Goal: Task Accomplishment & Management: Manage account settings

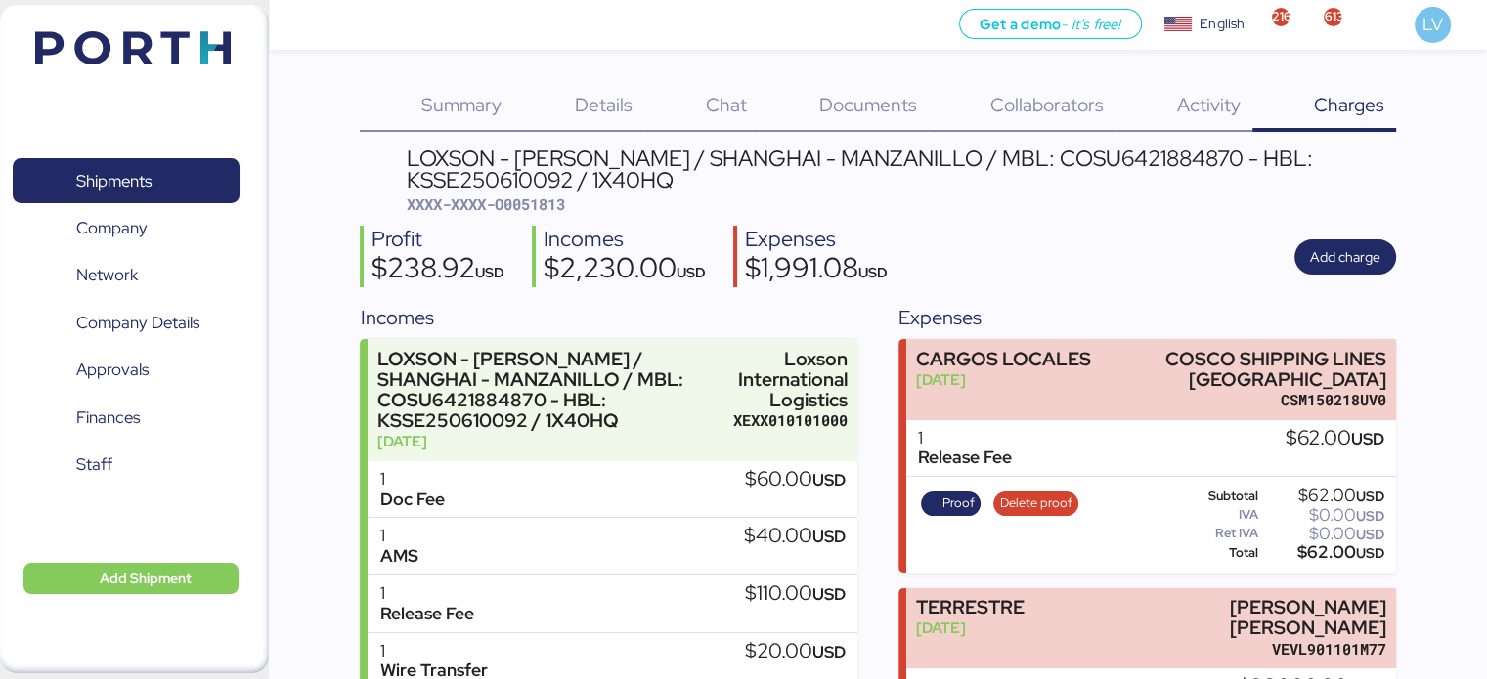
click at [155, 44] on img at bounding box center [132, 47] width 195 height 33
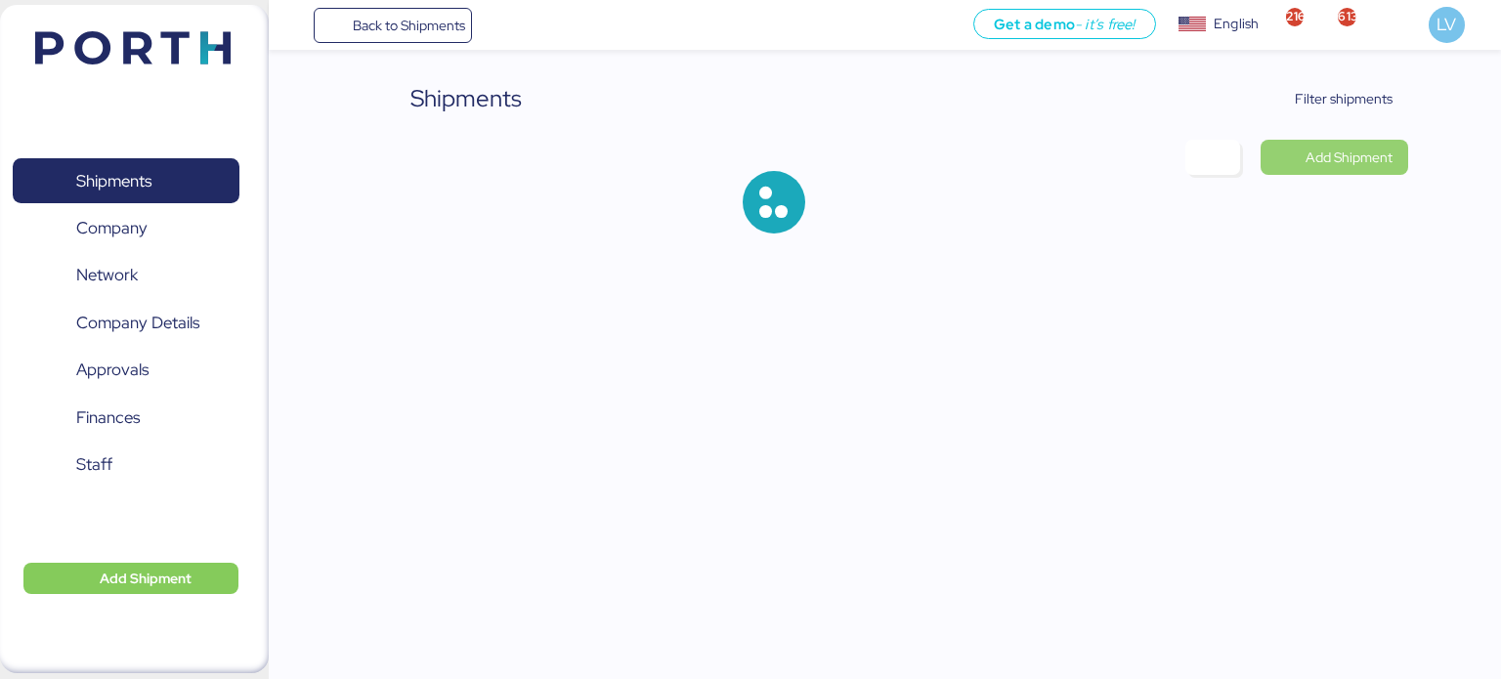
click at [1321, 146] on span "Add Shipment" at bounding box center [1349, 157] width 87 height 23
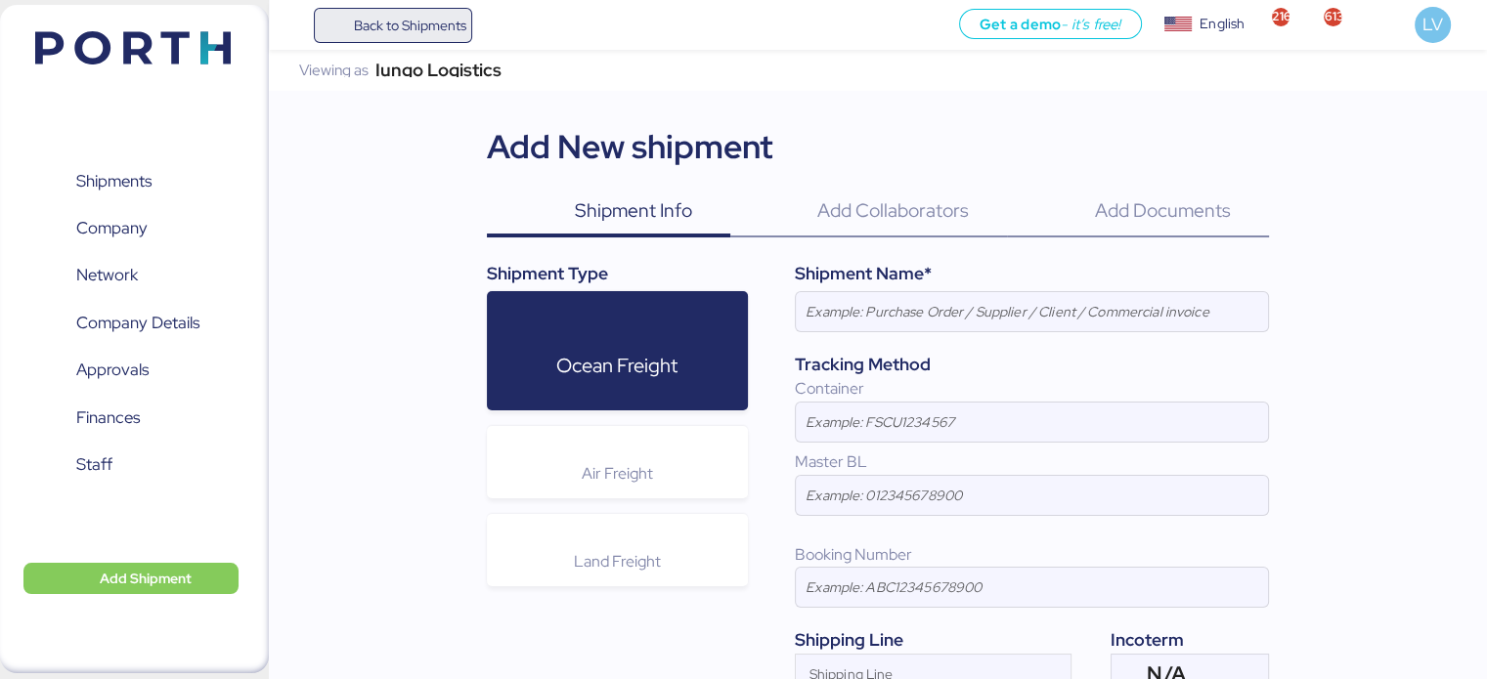
click at [383, 34] on span "Back to Shipments" at bounding box center [409, 25] width 112 height 23
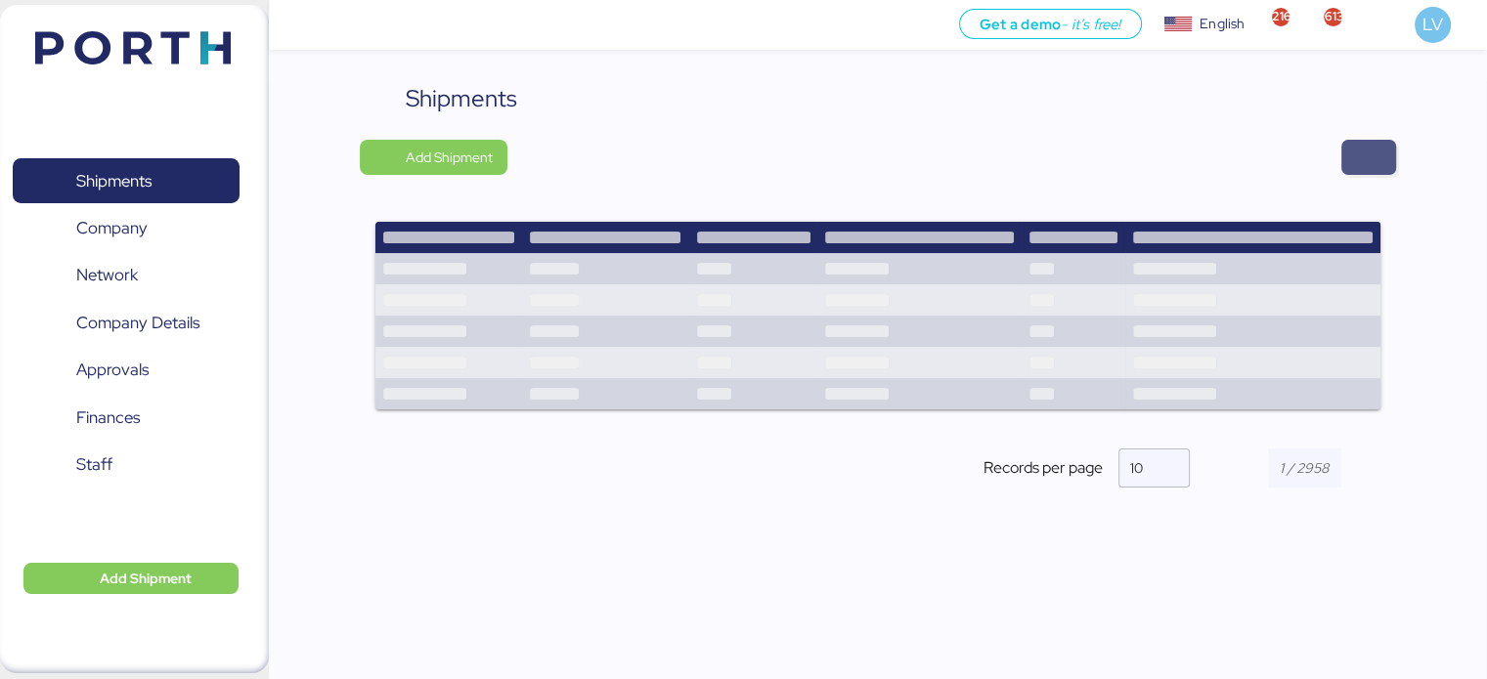
click at [1349, 140] on span "button" at bounding box center [1368, 157] width 55 height 35
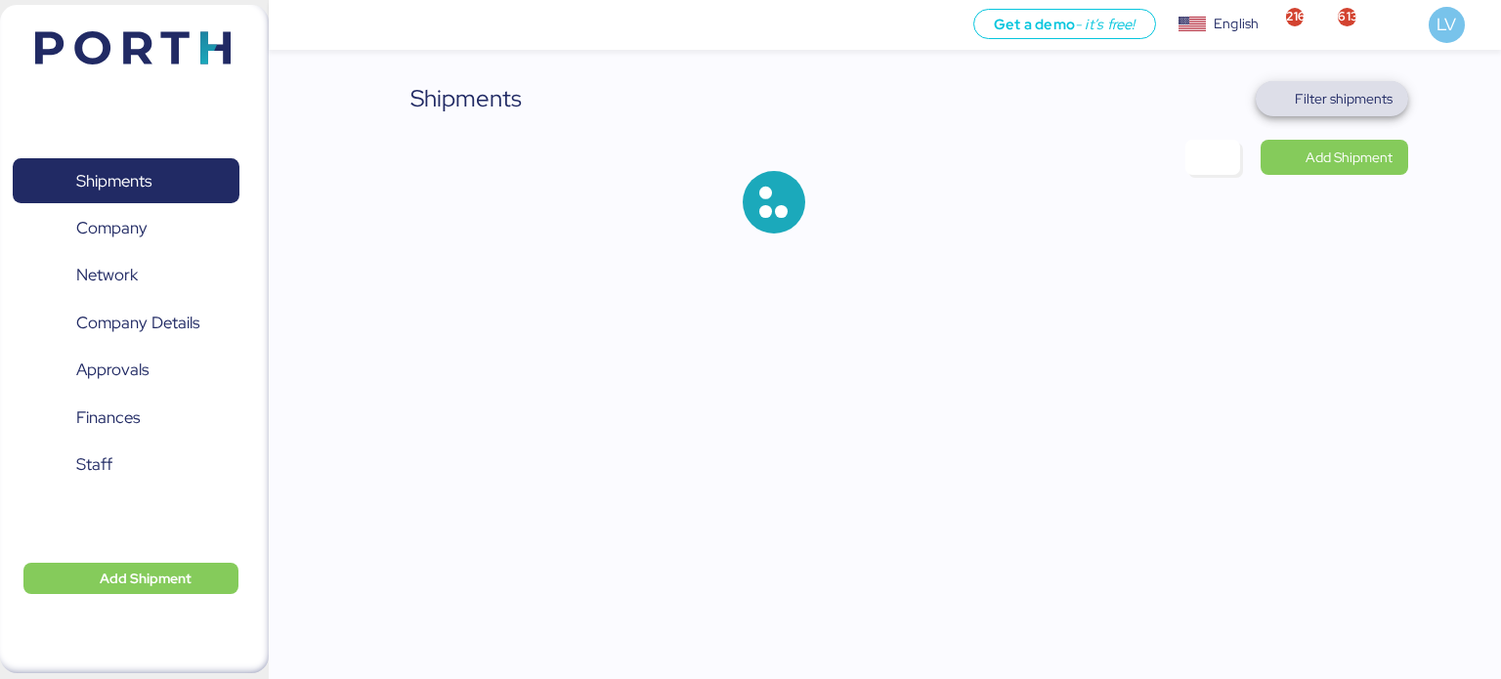
click at [1337, 85] on span "Filter shipments" at bounding box center [1333, 98] width 122 height 27
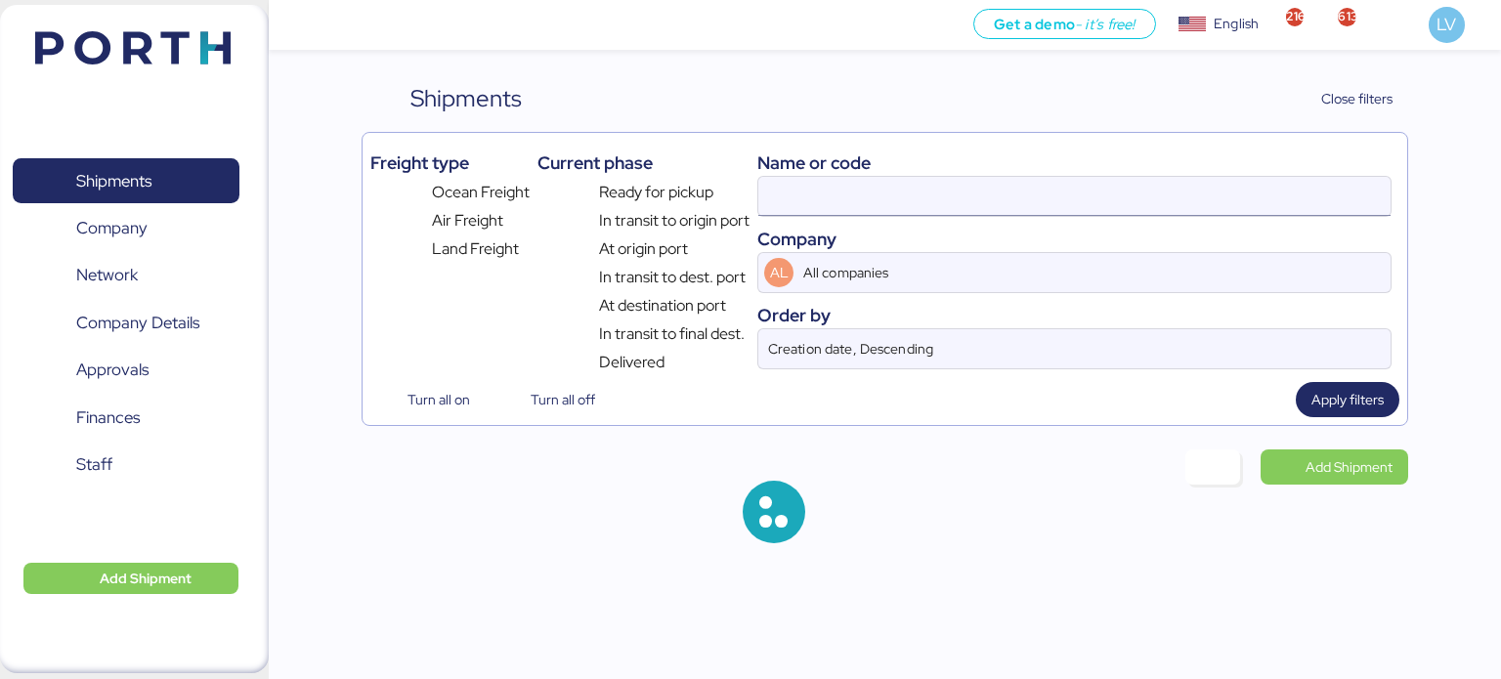
click at [1008, 206] on input at bounding box center [1074, 196] width 632 height 39
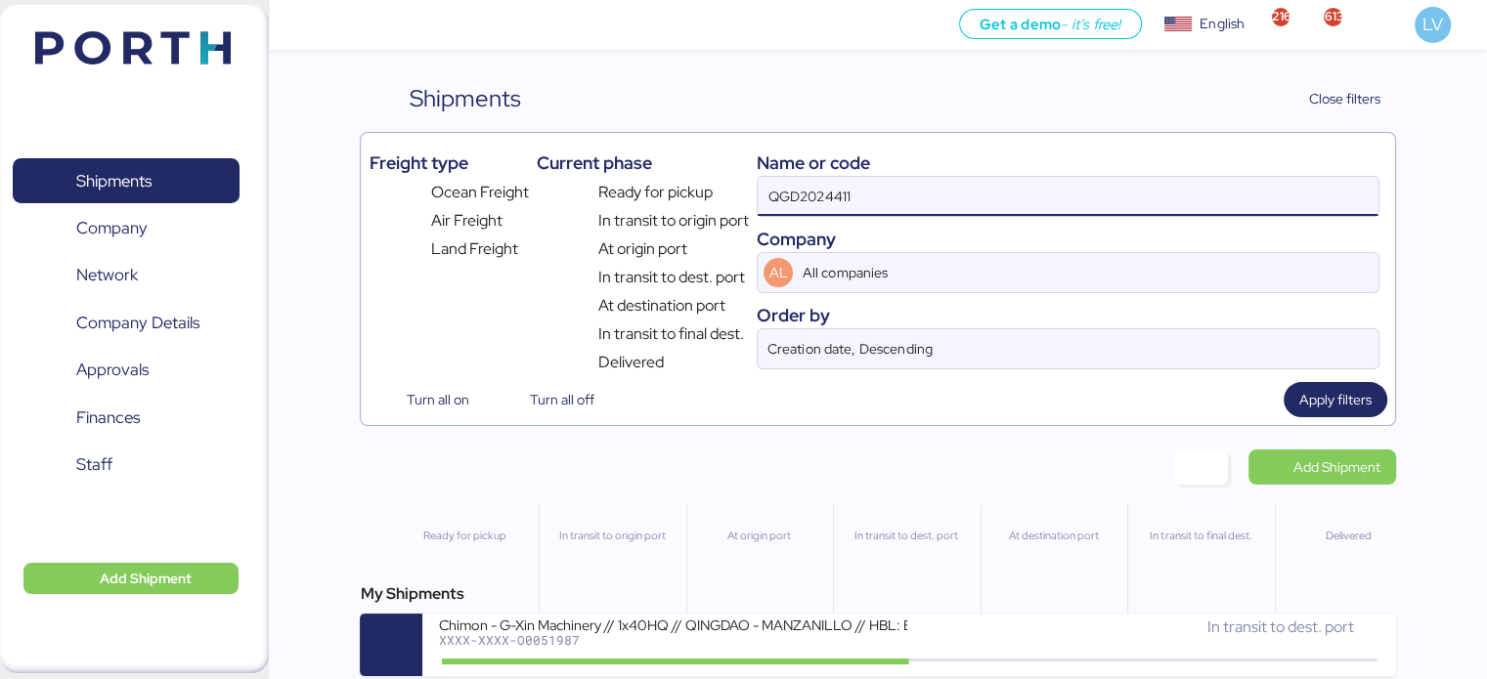
click at [834, 188] on input "QGD2024411" at bounding box center [1067, 196] width 620 height 39
paste input "MEDUXF526305"
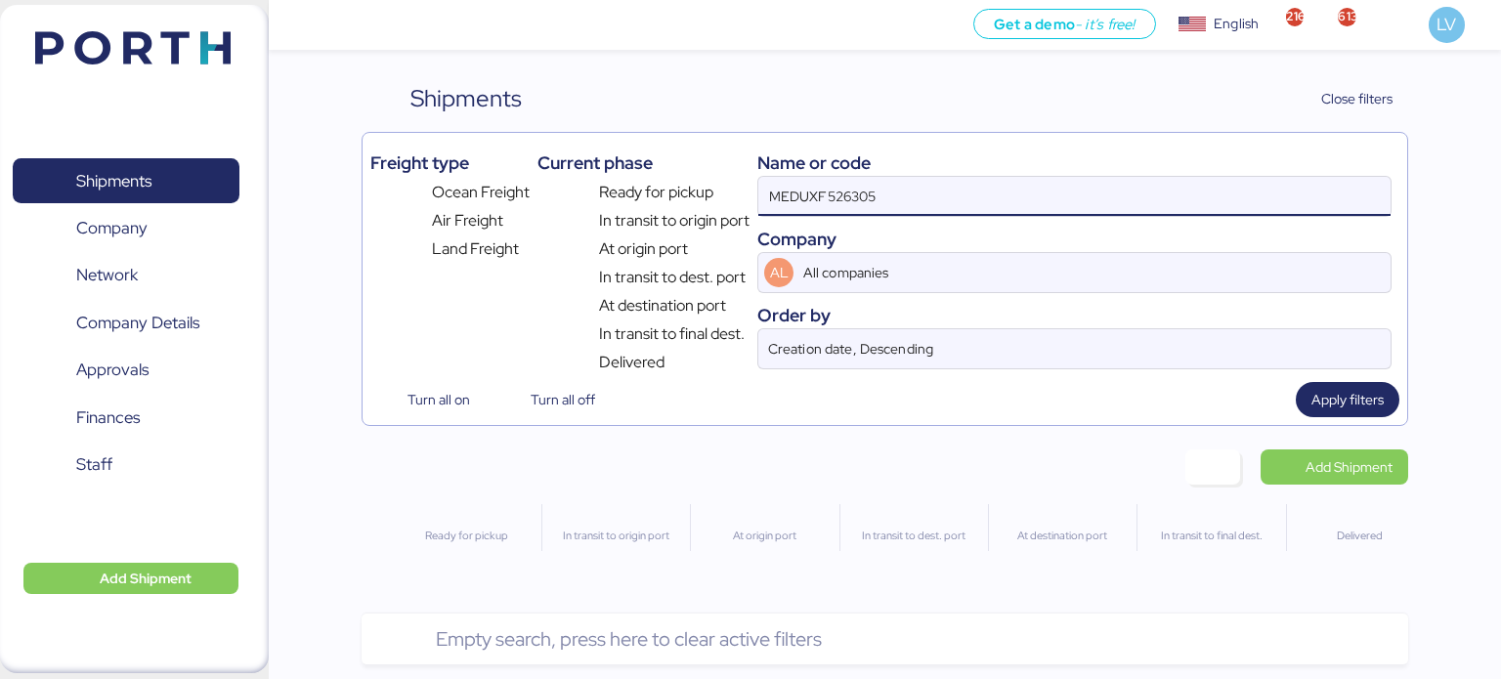
click at [906, 179] on input "MEDUXF526305" at bounding box center [1074, 196] width 632 height 39
paste input "EBKGQ00123DC"
click at [839, 179] on input "EBKGQ00123DC" at bounding box center [1074, 196] width 632 height 39
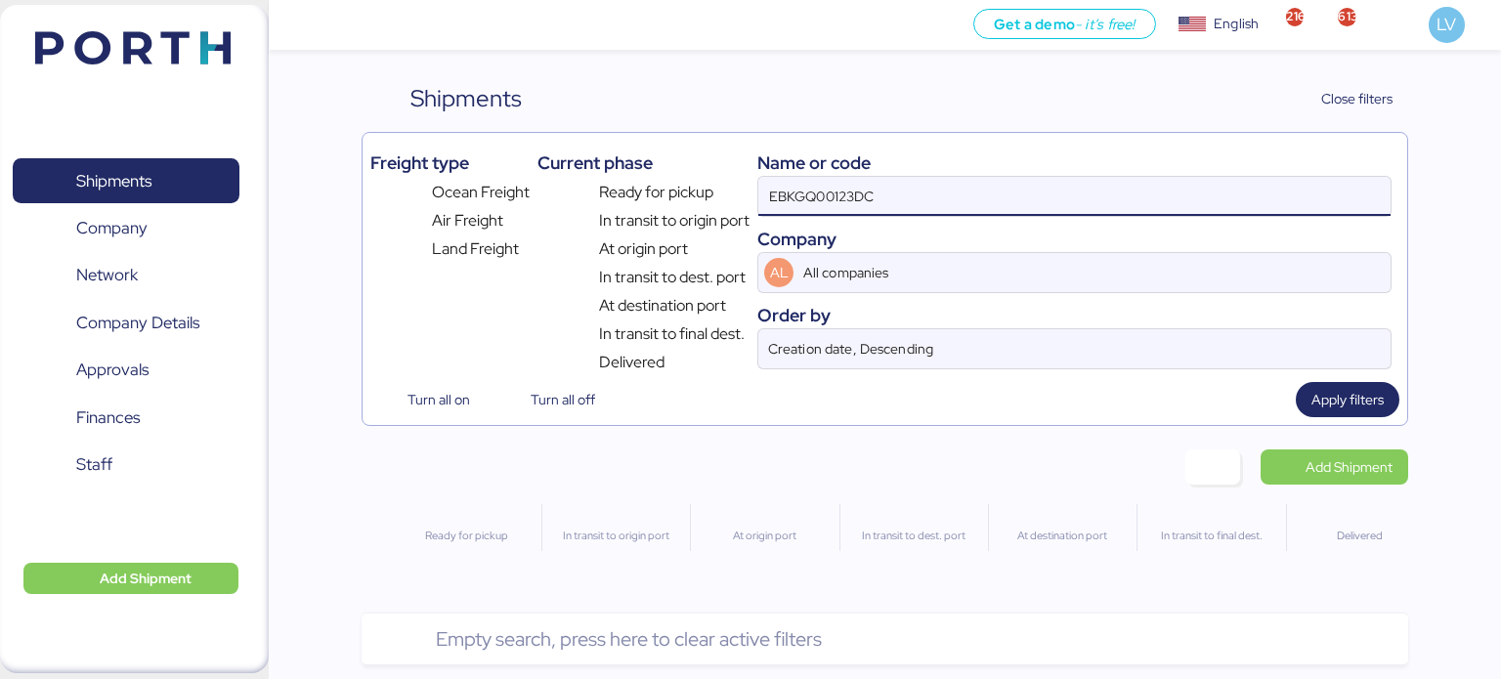
click at [839, 179] on input "EBKGQ00123DC" at bounding box center [1074, 196] width 632 height 39
paste input "O0052064"
type input "O0052064"
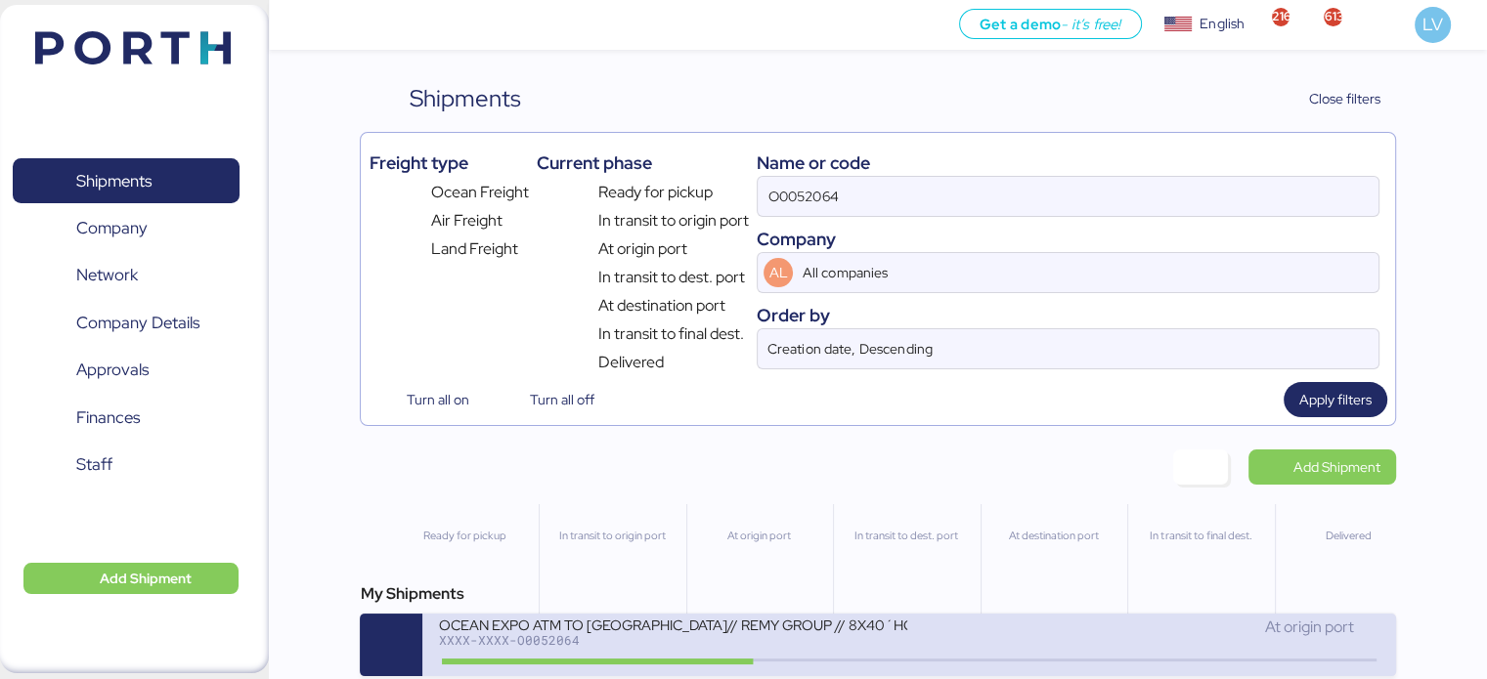
click at [618, 643] on div "XXXX-XXXX-O0052064" at bounding box center [672, 640] width 469 height 14
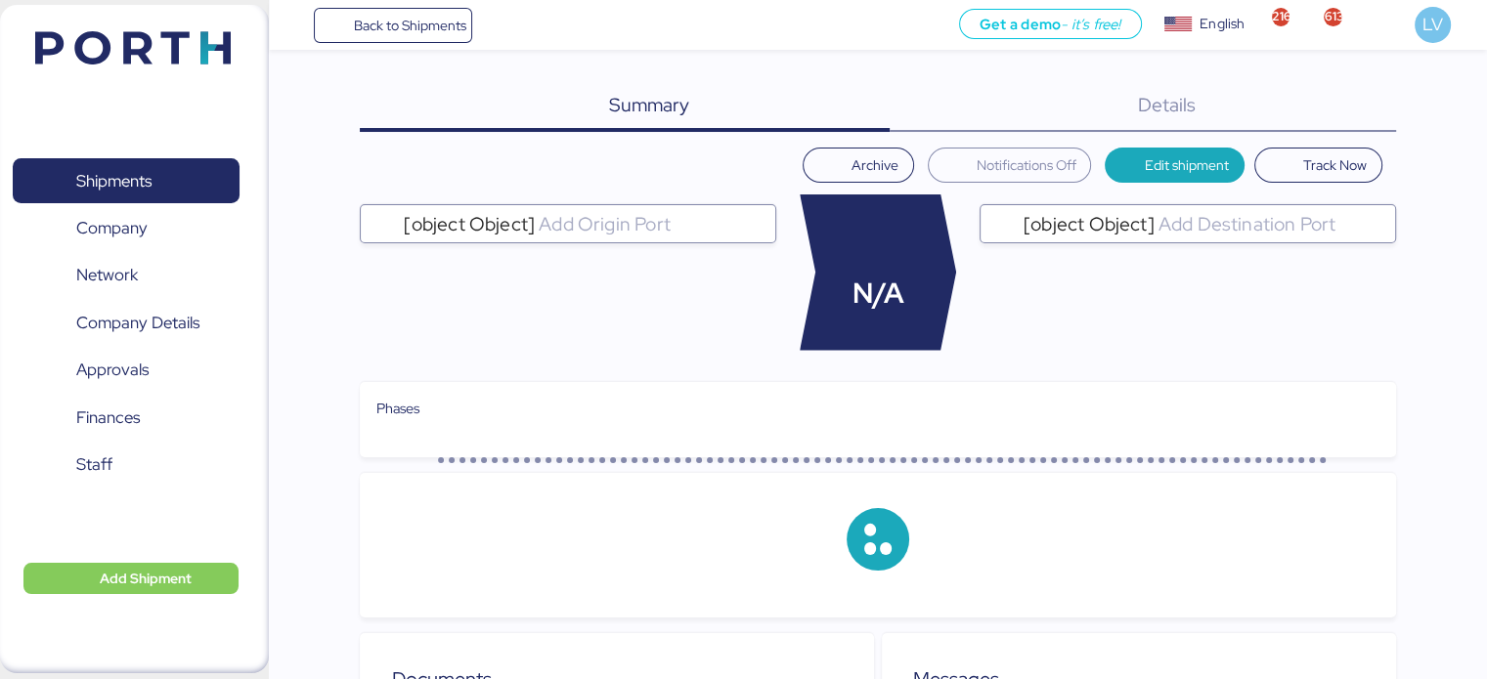
click at [1320, 120] on div "Details 0" at bounding box center [1142, 106] width 506 height 51
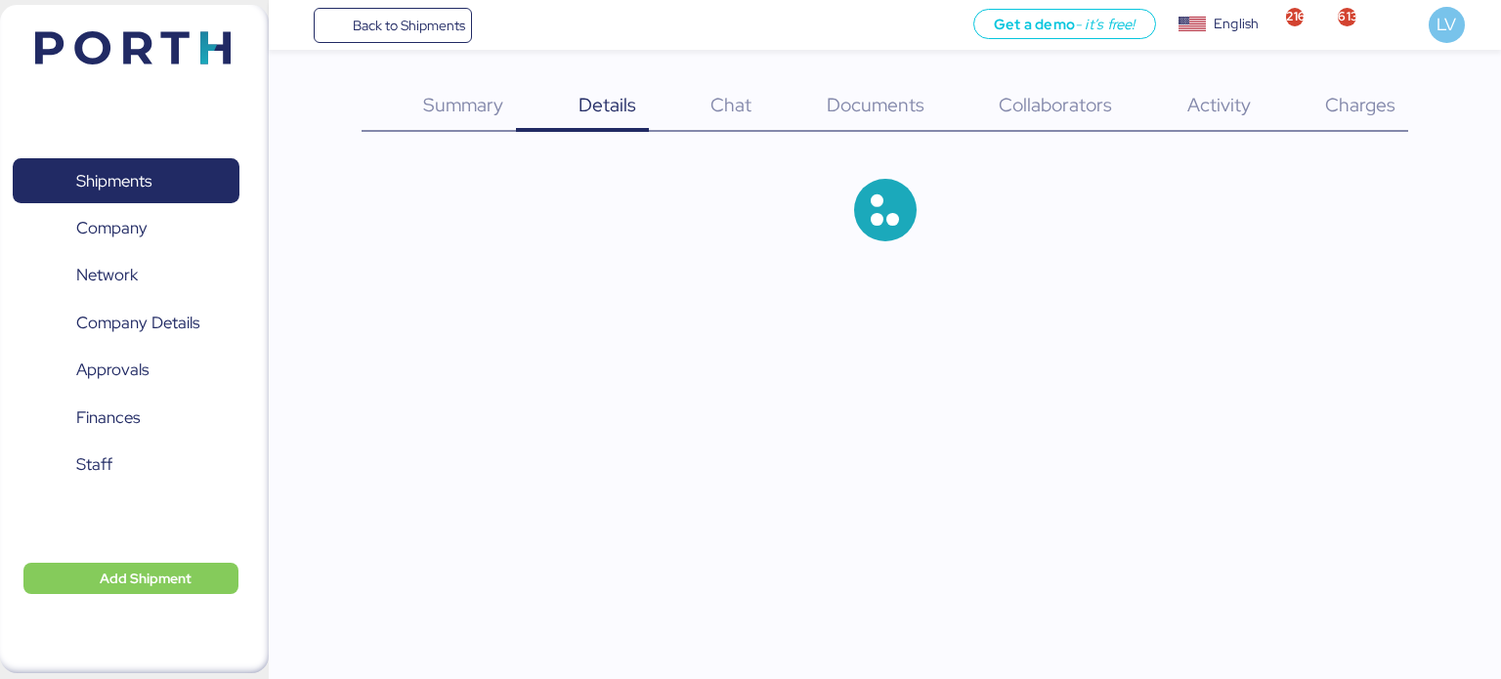
click at [1320, 120] on div "Charges 0" at bounding box center [1337, 106] width 146 height 51
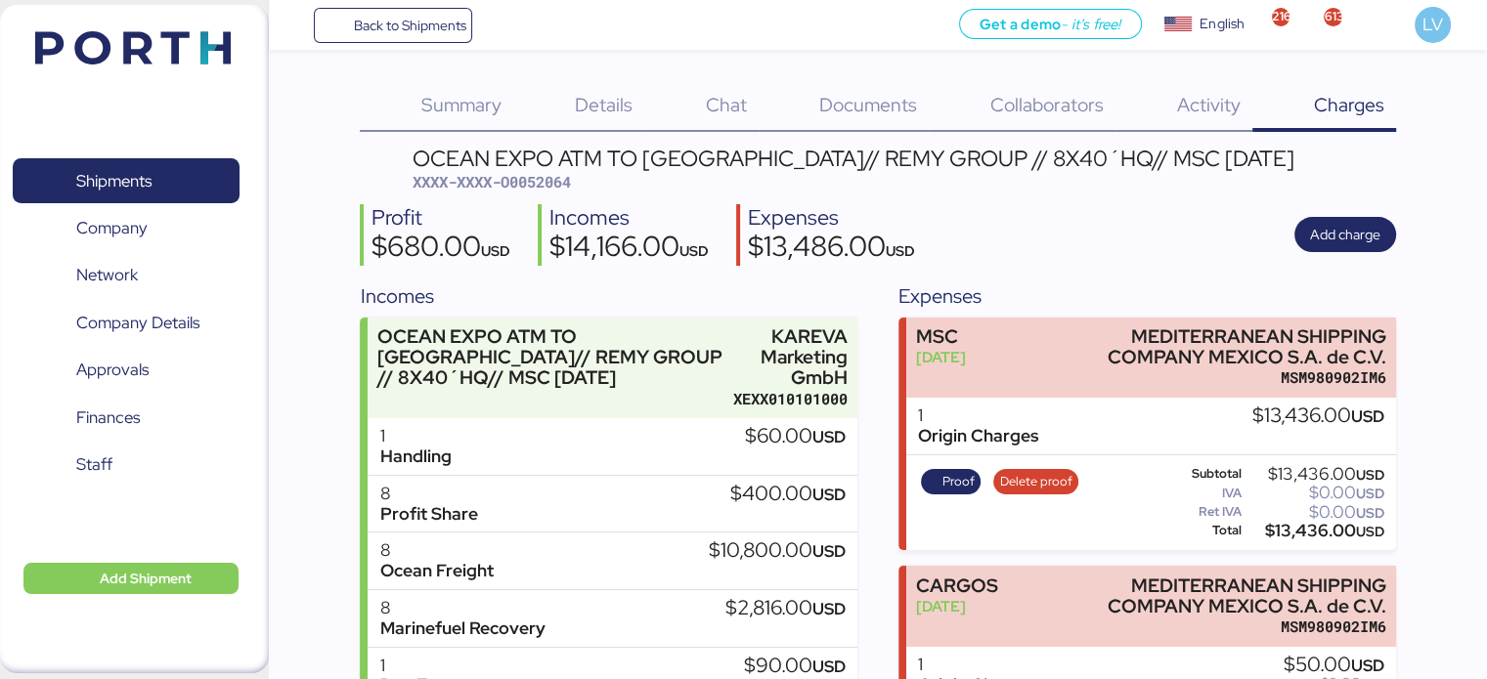
click at [1320, 120] on div "Charges 0" at bounding box center [1324, 106] width 144 height 51
click at [1329, 232] on span "Add charge" at bounding box center [1345, 234] width 70 height 23
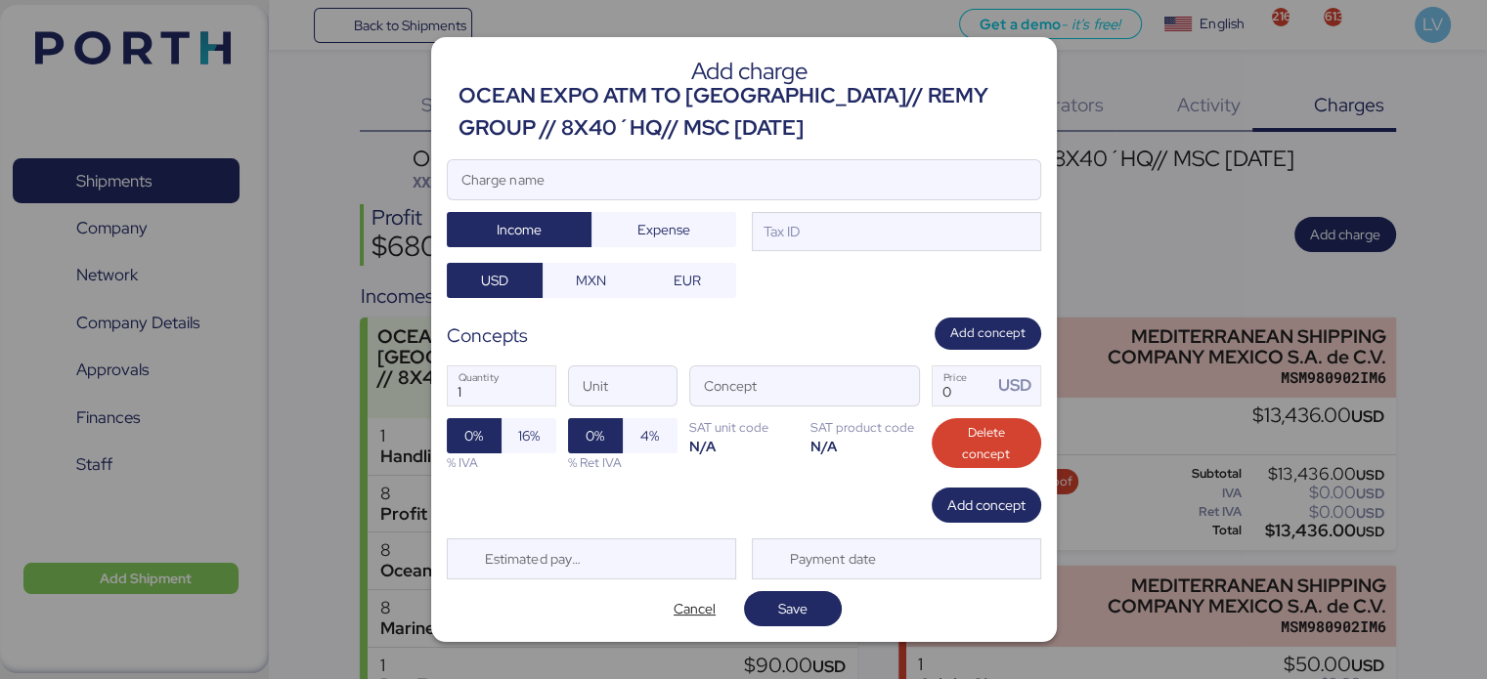
click at [772, 155] on div "Add charge OCEAN EXPO ATM TO [GEOGRAPHIC_DATA]// REMY GROUP // 8X40´HQ// MSC [D…" at bounding box center [744, 339] width 626 height 604
click at [771, 158] on div "Add charge OCEAN EXPO ATM TO [GEOGRAPHIC_DATA]// REMY GROUP // 8X40´HQ// MSC [D…" at bounding box center [744, 339] width 626 height 604
click at [770, 159] on div "Charge name" at bounding box center [744, 179] width 594 height 41
click at [770, 160] on input "Charge name" at bounding box center [744, 179] width 592 height 39
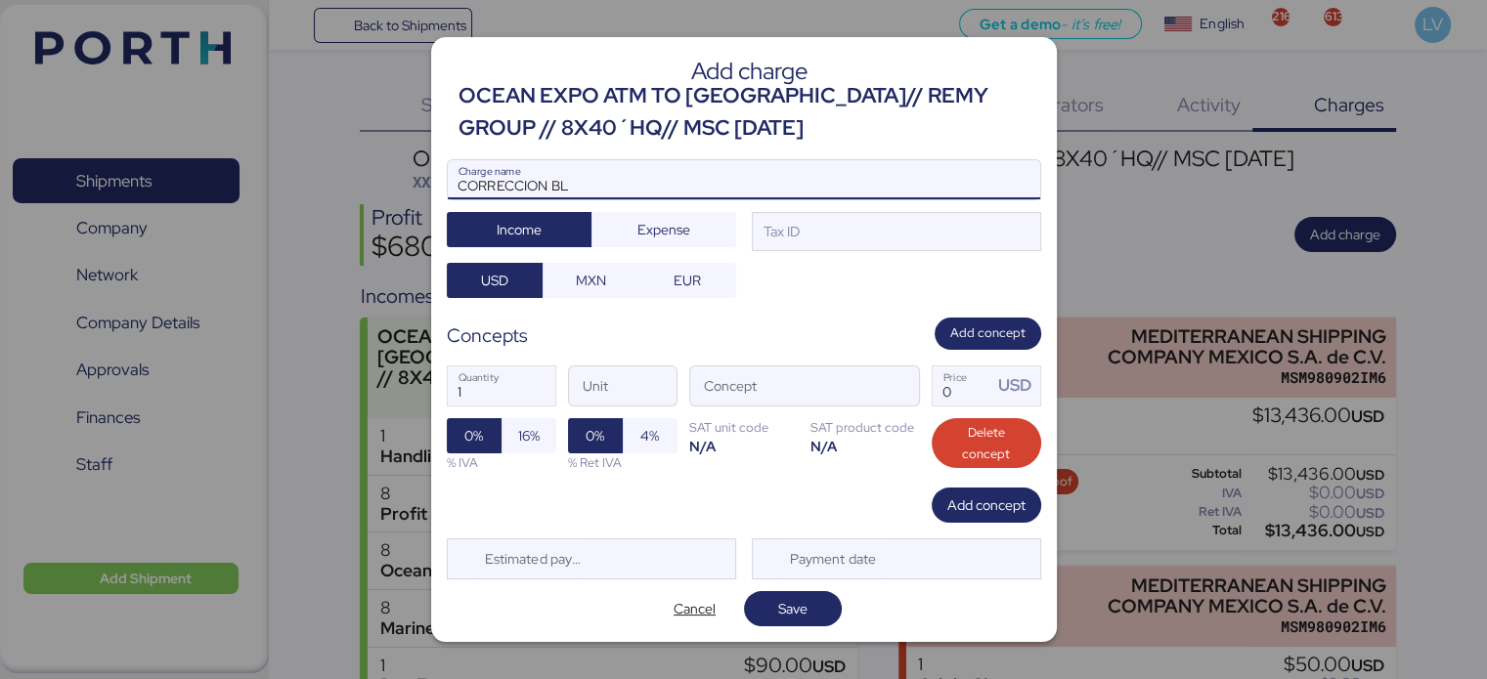
type input "CORRECCION BL"
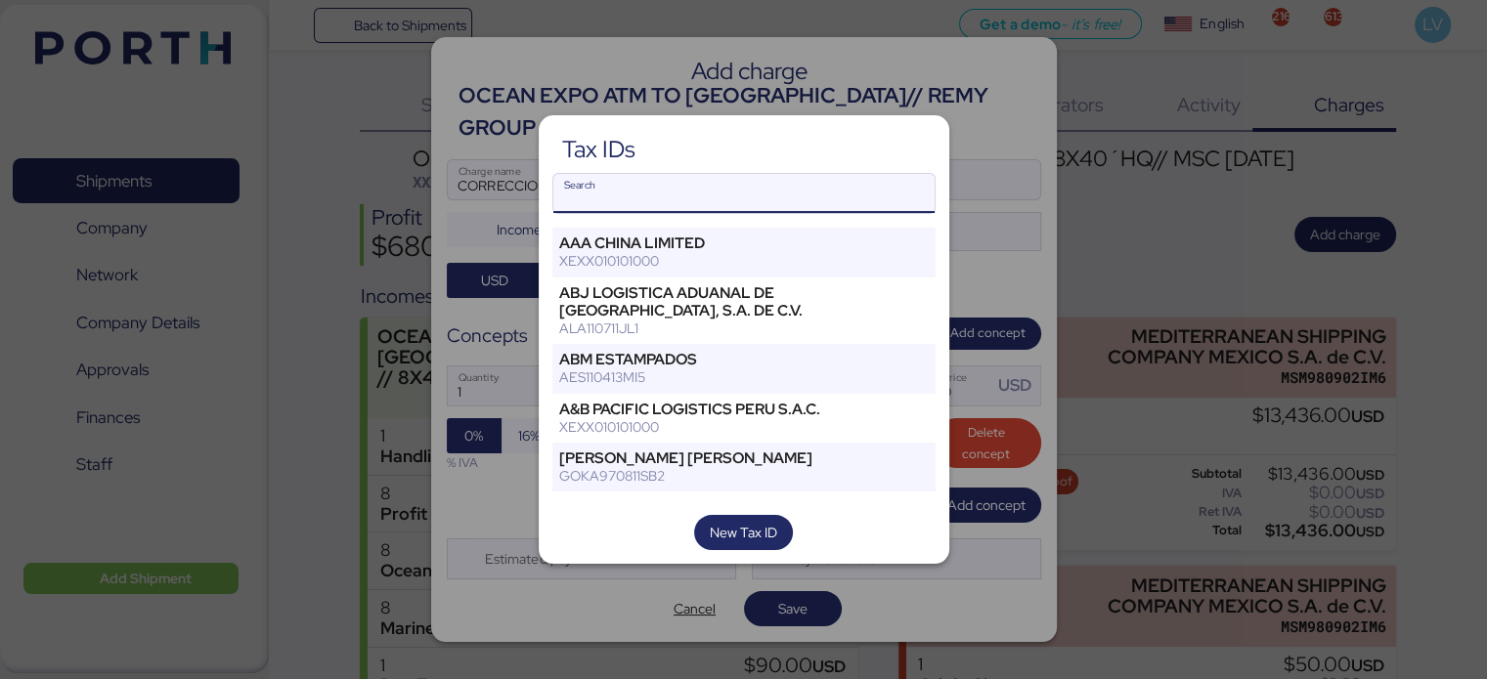
click at [721, 185] on input "Search" at bounding box center [743, 193] width 381 height 39
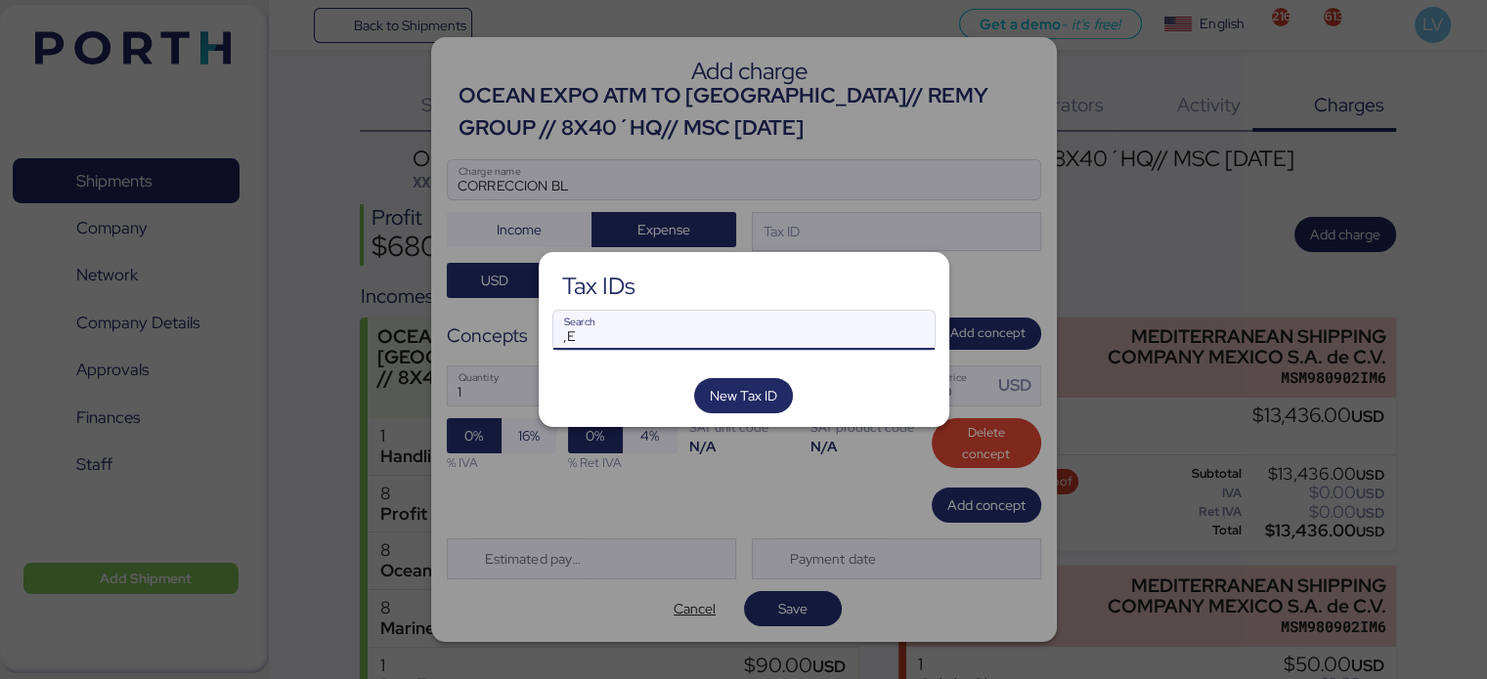
type input ","
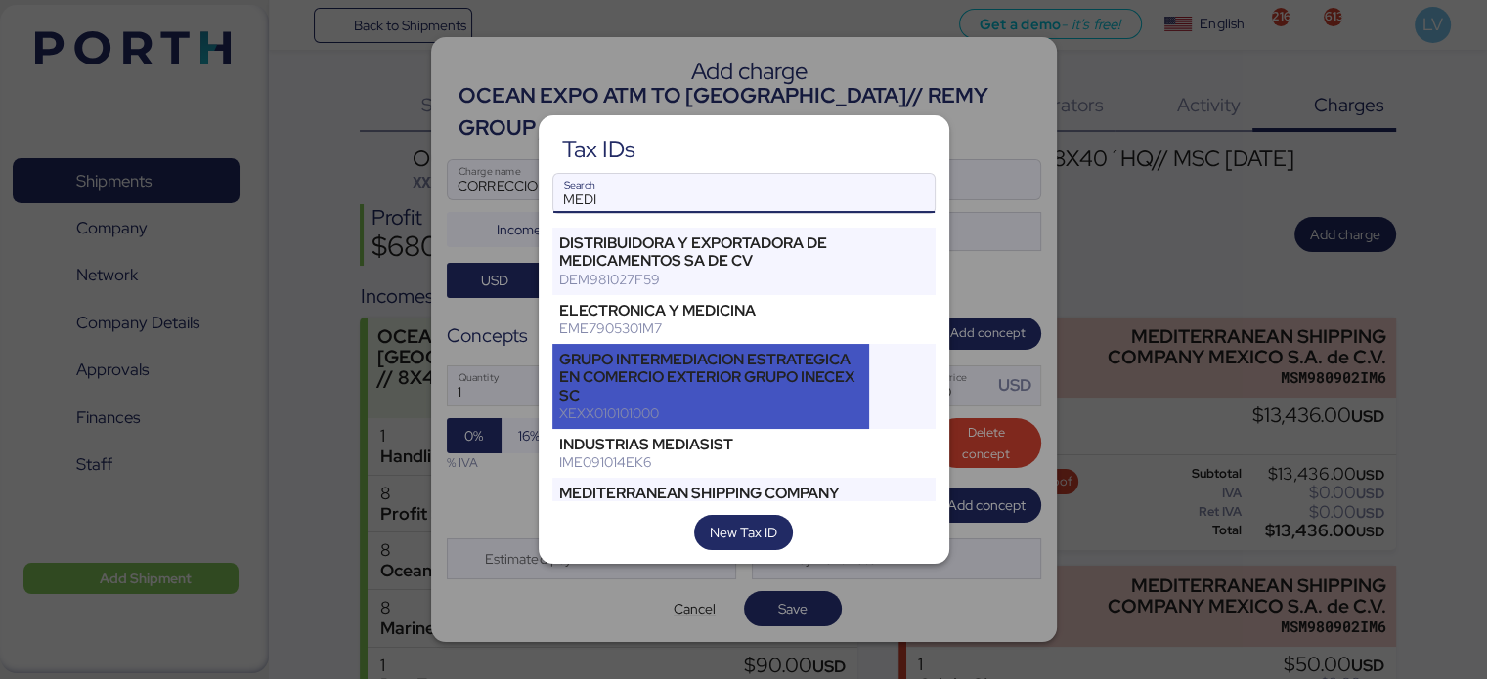
scroll to position [43, 0]
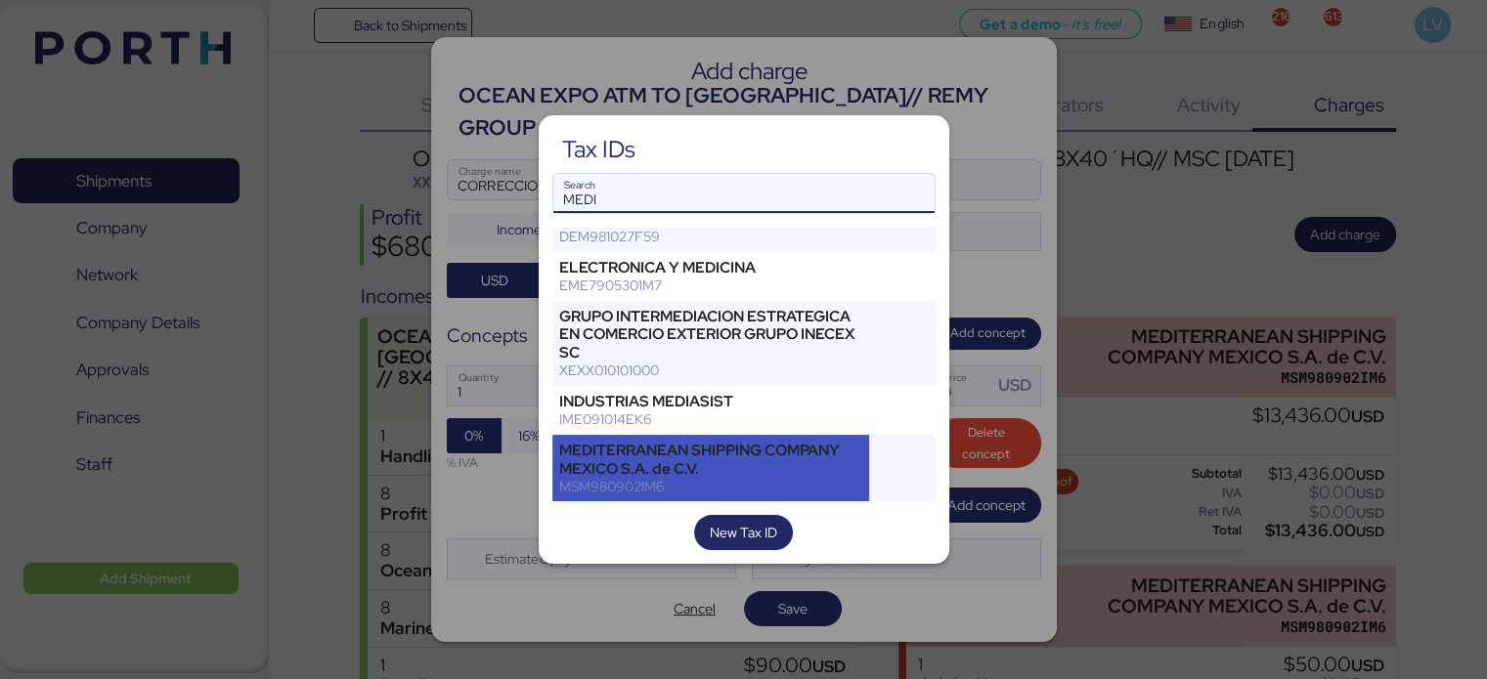
type input "MEDI"
click at [753, 466] on div "MEDITERRANEAN SHIPPING COMPANY MEXICO S.A. de C.V." at bounding box center [711, 459] width 304 height 35
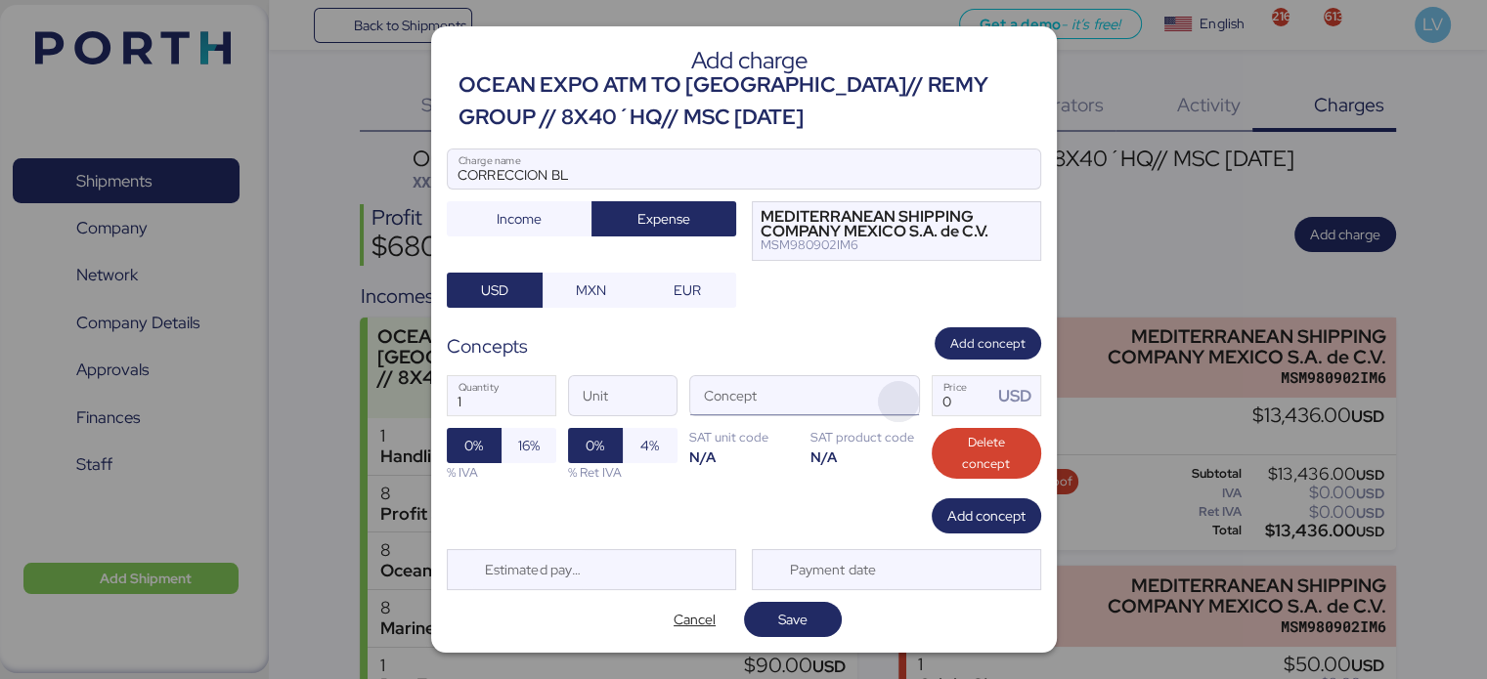
click at [903, 402] on span "button" at bounding box center [898, 401] width 41 height 41
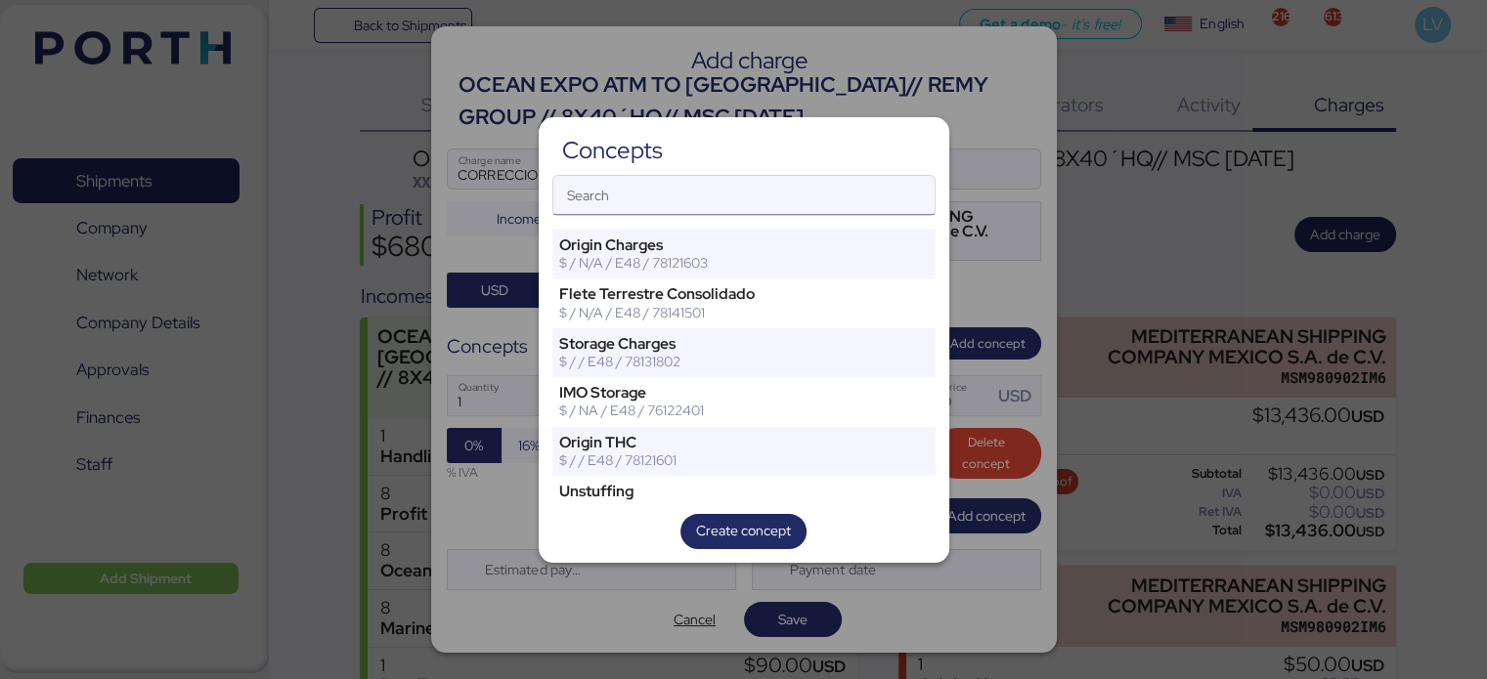
click at [795, 201] on input "Search" at bounding box center [743, 195] width 381 height 39
type input "N"
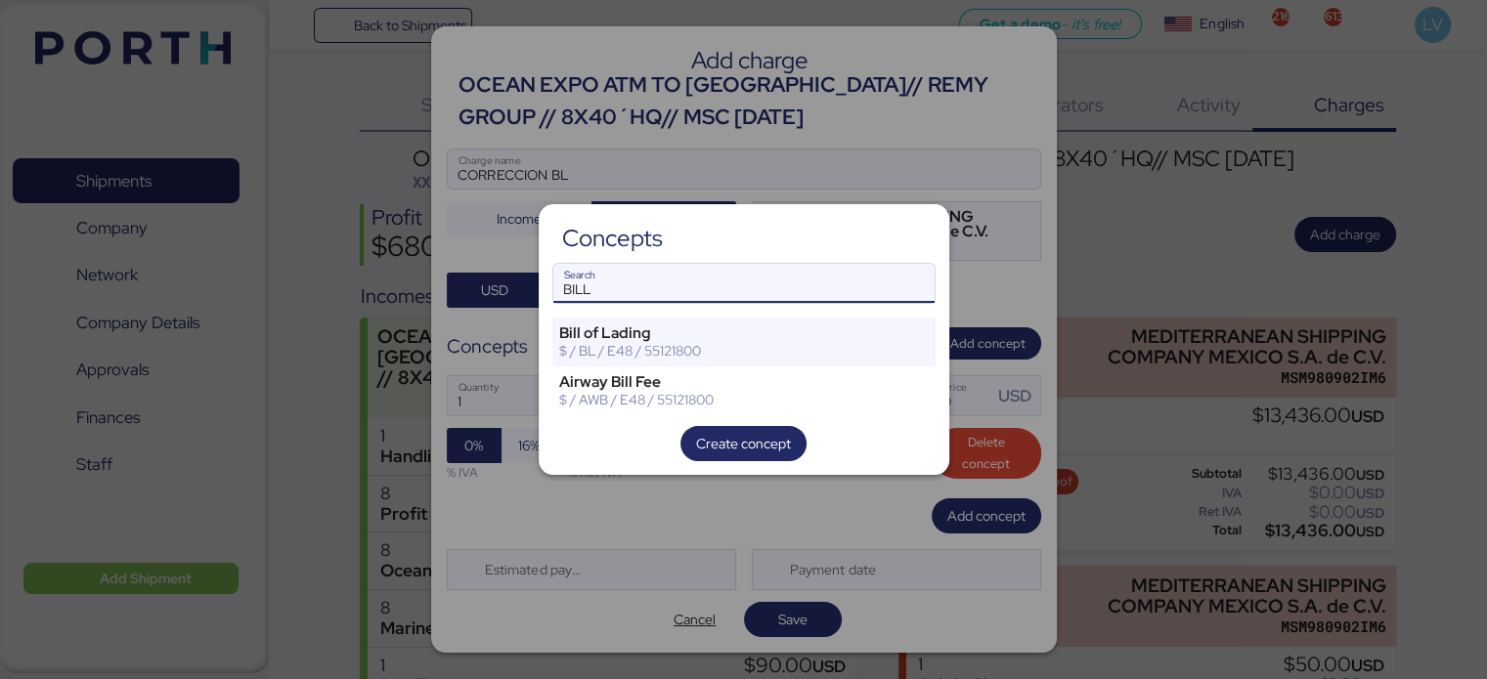
type input "BILL"
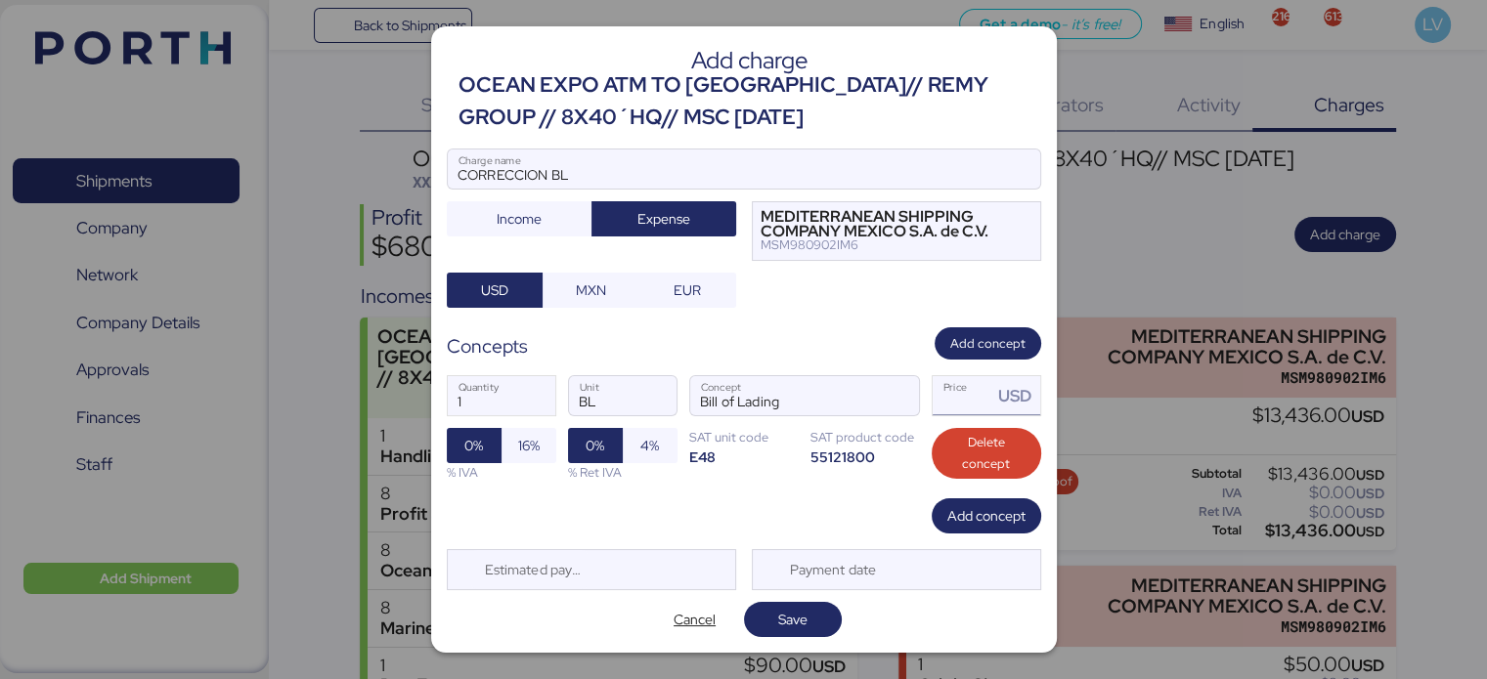
click at [969, 402] on input "Price USD" at bounding box center [962, 395] width 61 height 39
type input "150"
click at [525, 450] on span "16%" at bounding box center [529, 445] width 22 height 23
click at [814, 625] on span "Save" at bounding box center [792, 619] width 66 height 27
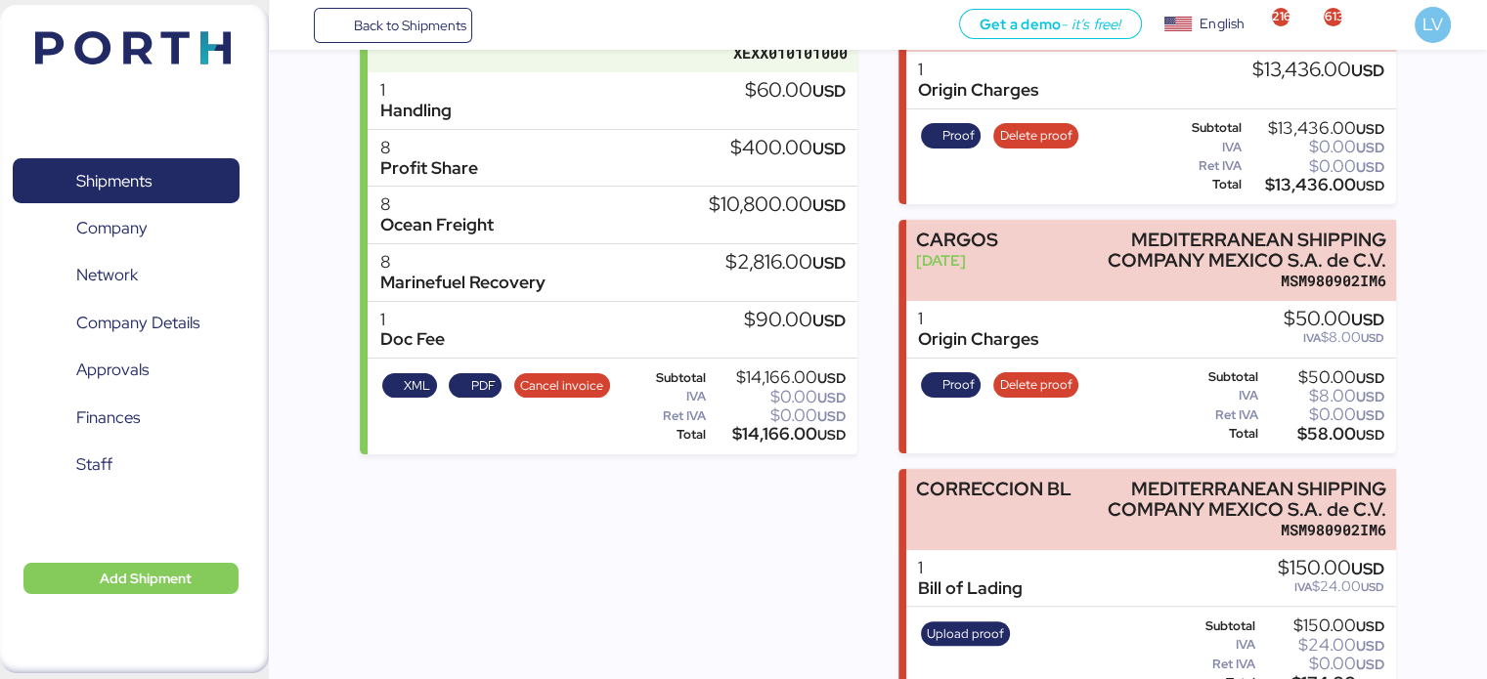
scroll to position [382, 0]
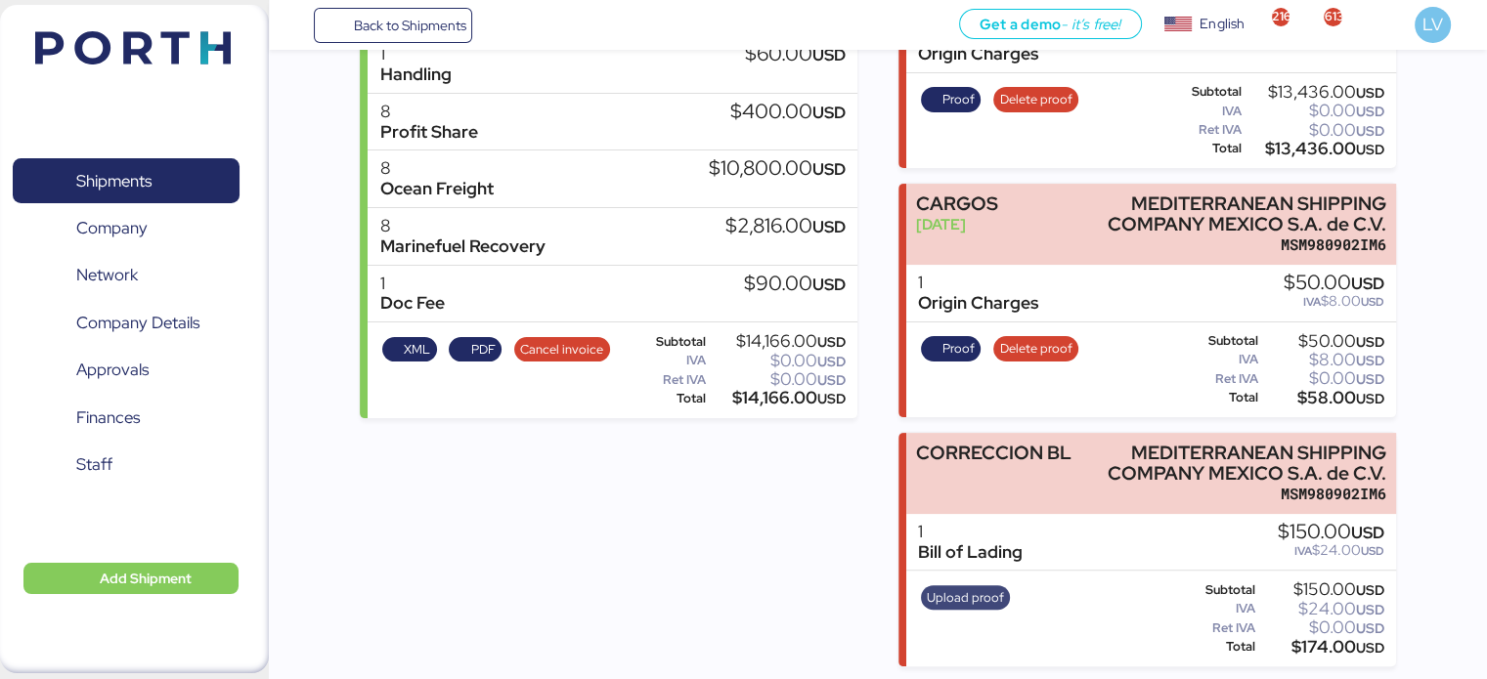
click at [978, 587] on span "Upload proof" at bounding box center [965, 598] width 77 height 22
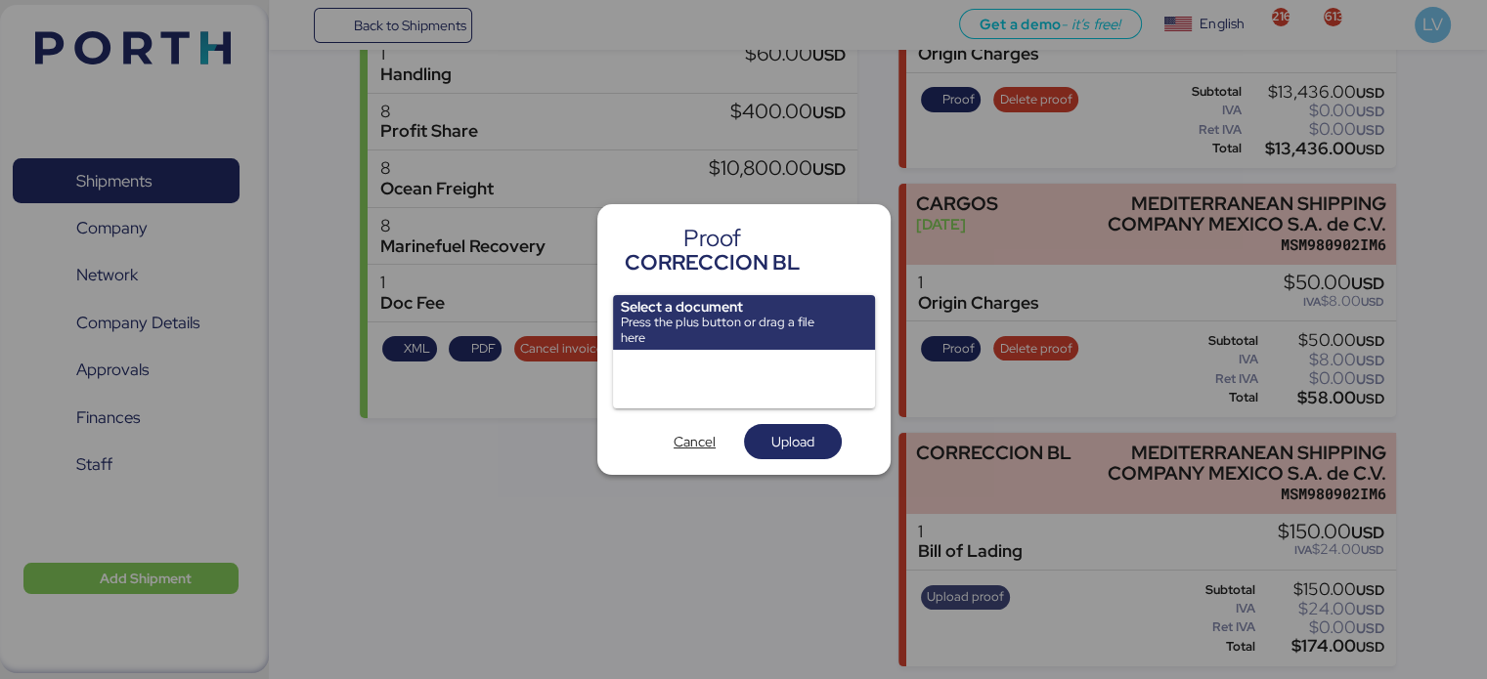
scroll to position [0, 0]
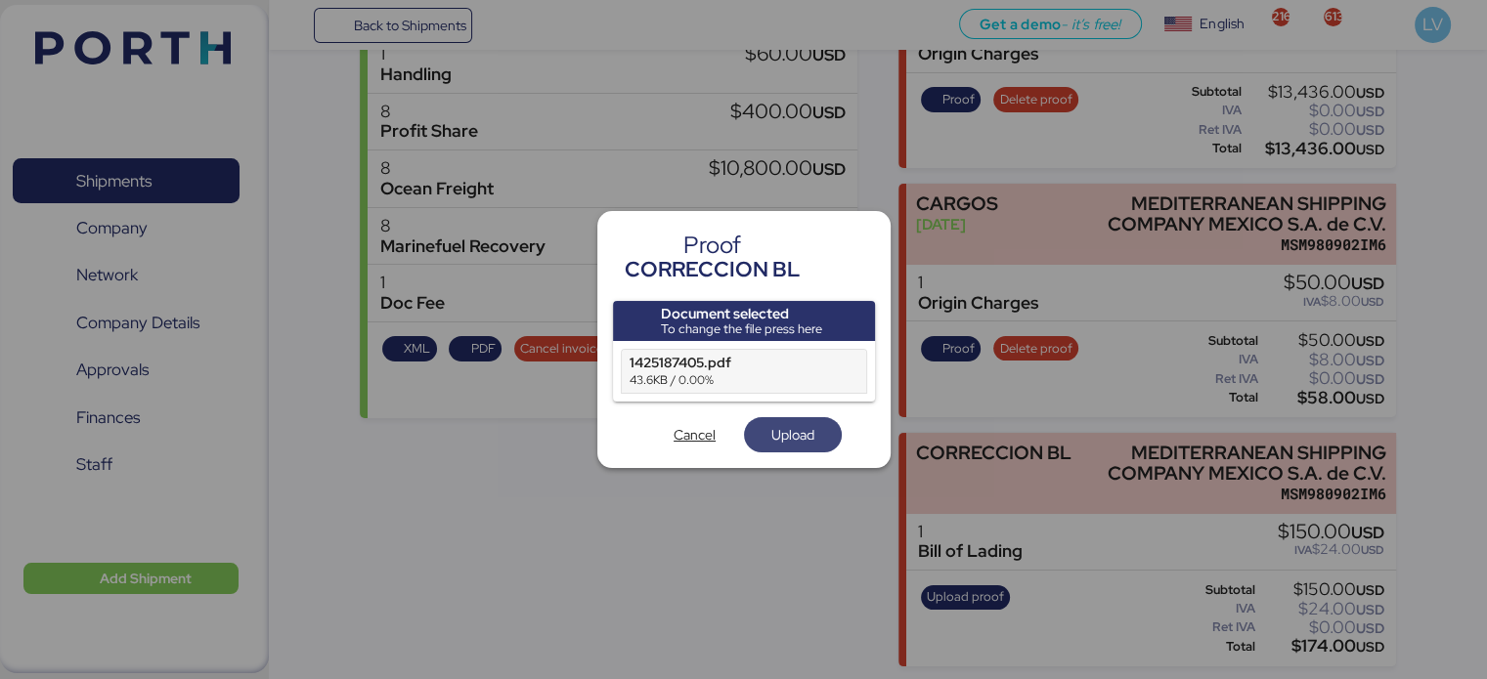
click at [782, 432] on span "Upload" at bounding box center [792, 434] width 43 height 23
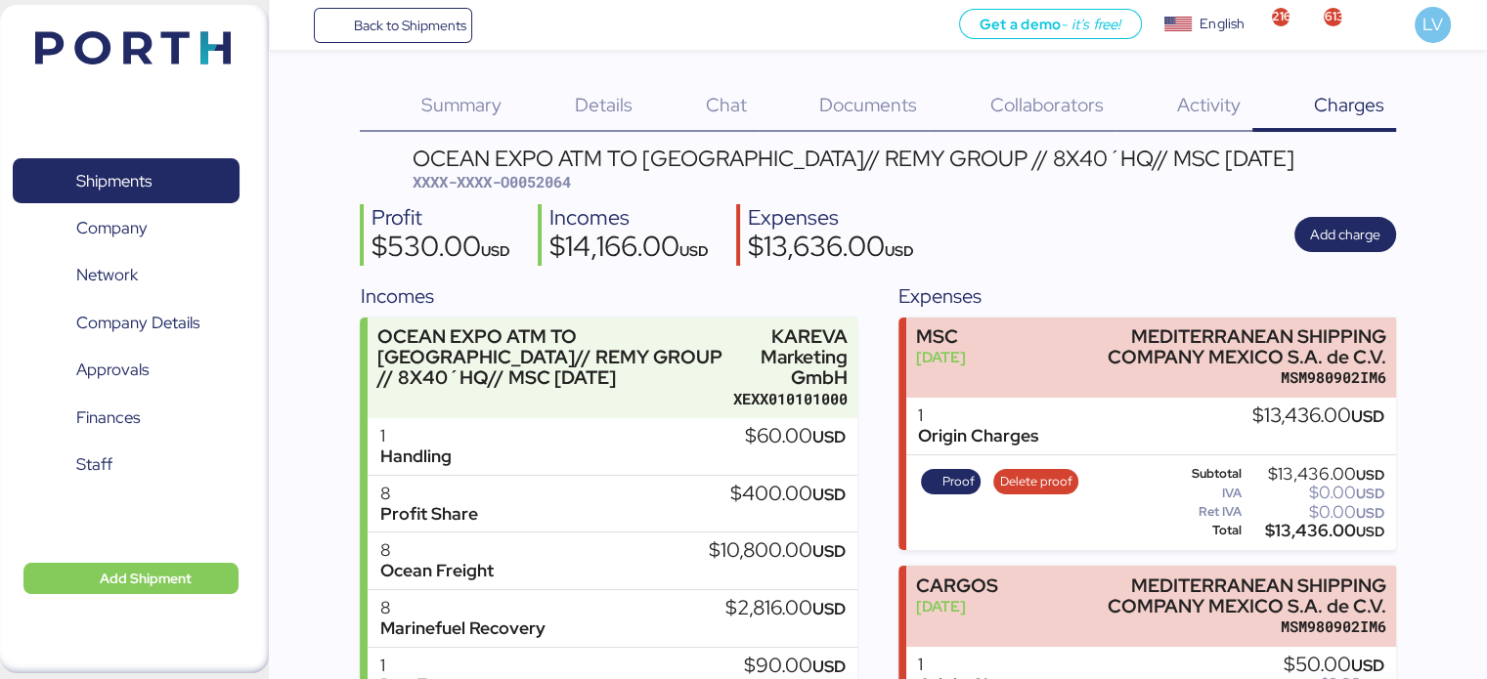
click at [543, 190] on span "XXXX-XXXX-O0052064" at bounding box center [491, 182] width 158 height 20
click at [362, 20] on span "Back to Shipments" at bounding box center [409, 25] width 112 height 23
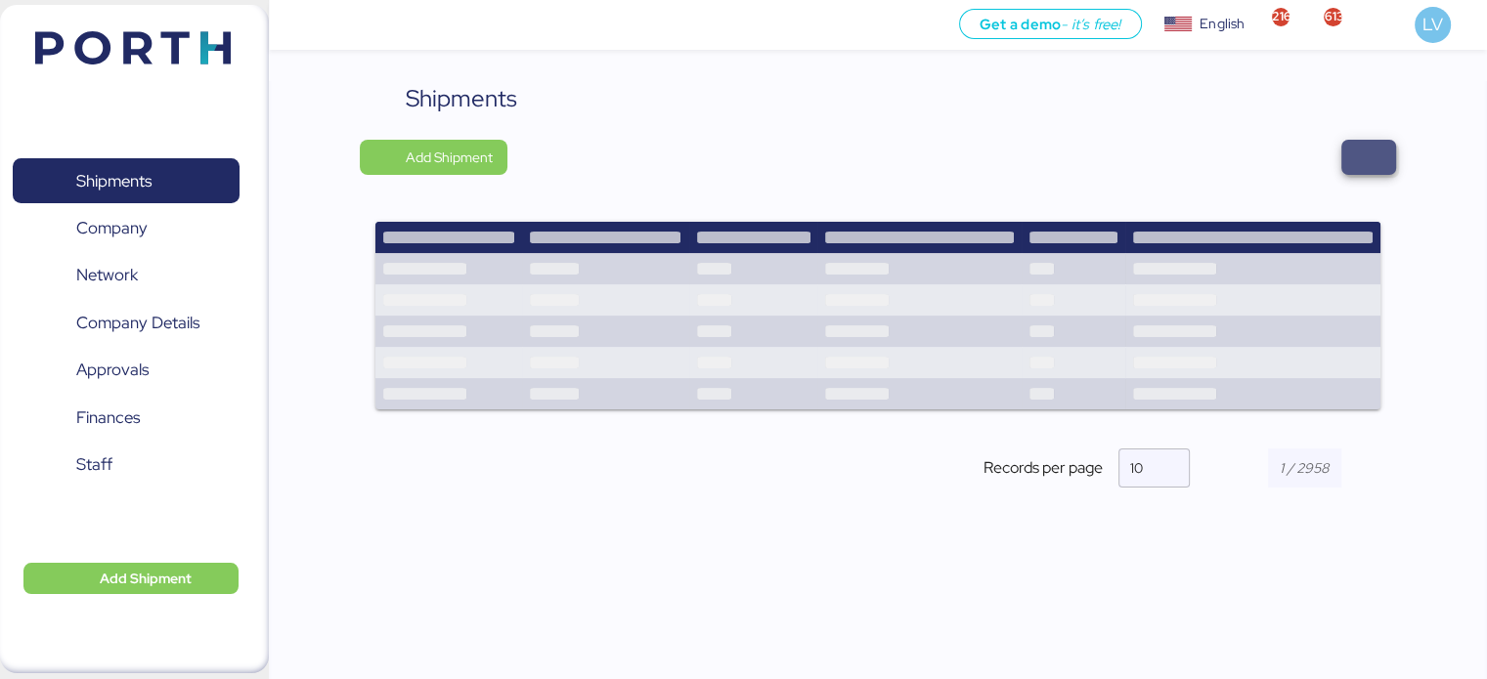
click at [1373, 165] on span "button" at bounding box center [1368, 157] width 23 height 27
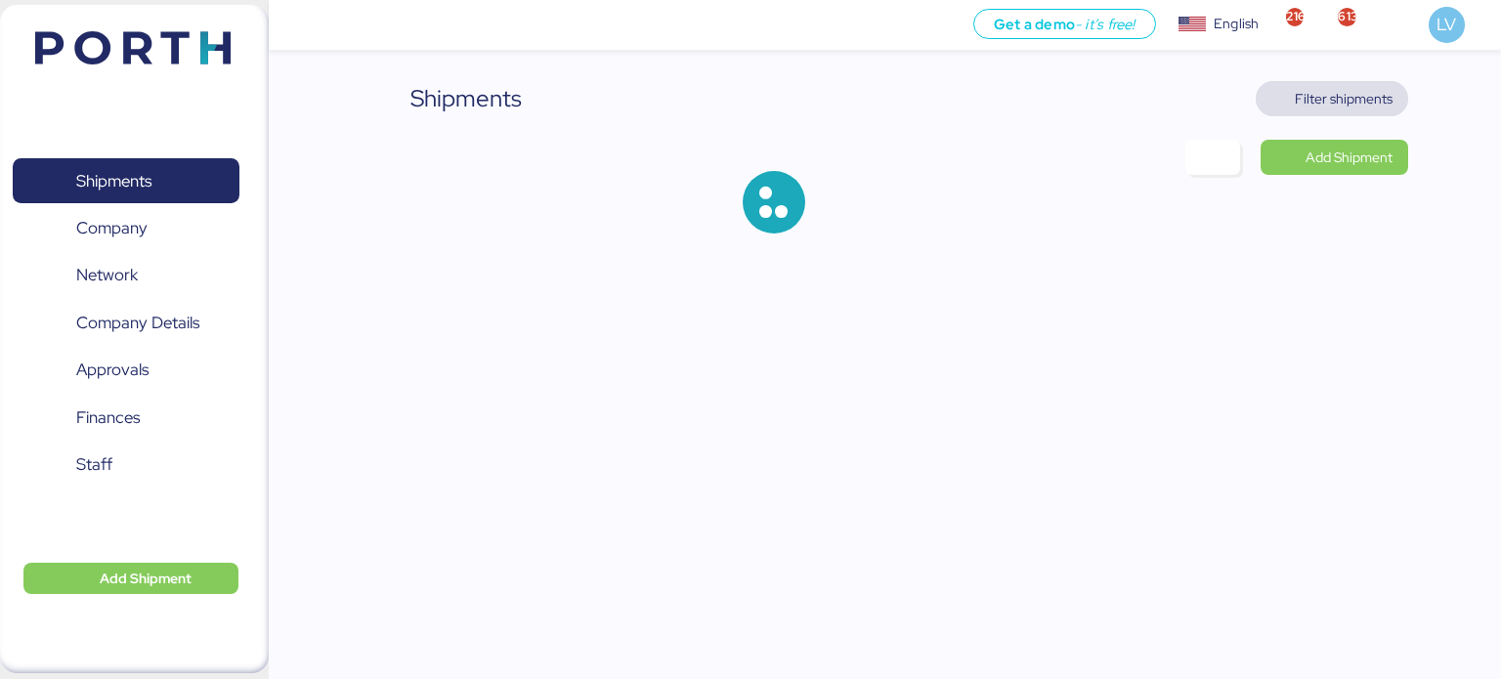
click at [1297, 108] on span "Filter shipments" at bounding box center [1344, 98] width 98 height 23
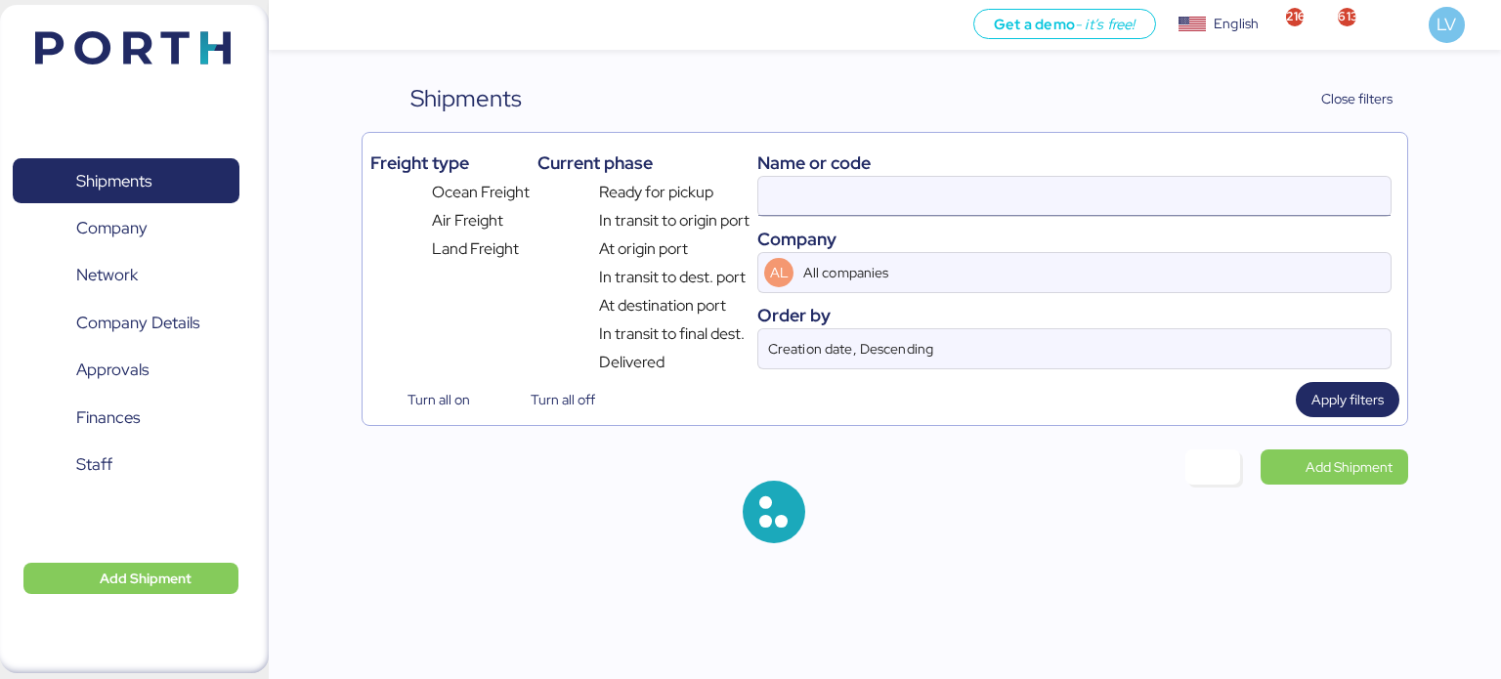
click at [1117, 203] on input at bounding box center [1074, 196] width 632 height 39
type input "52124"
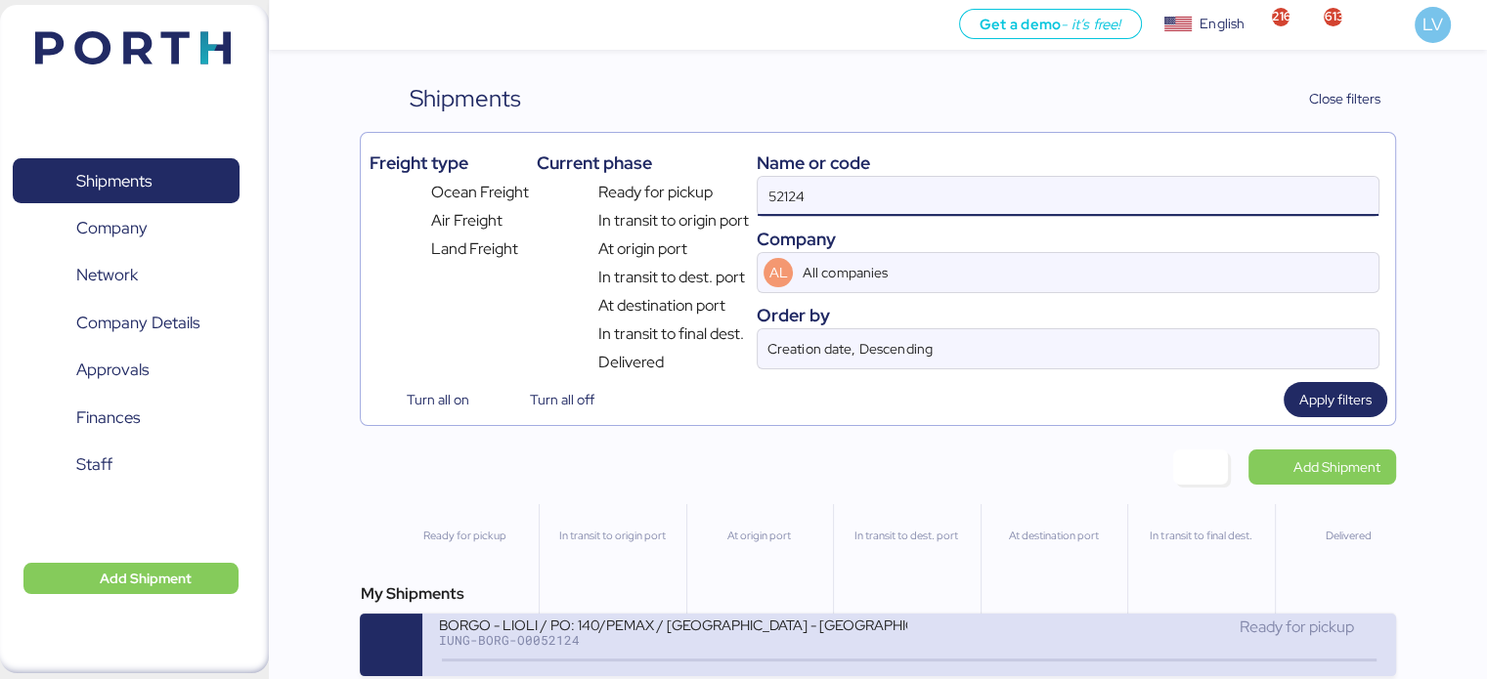
click at [698, 632] on div "BORGO - LIOLI / PO: 140/PEMAX / [GEOGRAPHIC_DATA] - [GEOGRAPHIC_DATA] / 2x40 / …" at bounding box center [672, 624] width 469 height 17
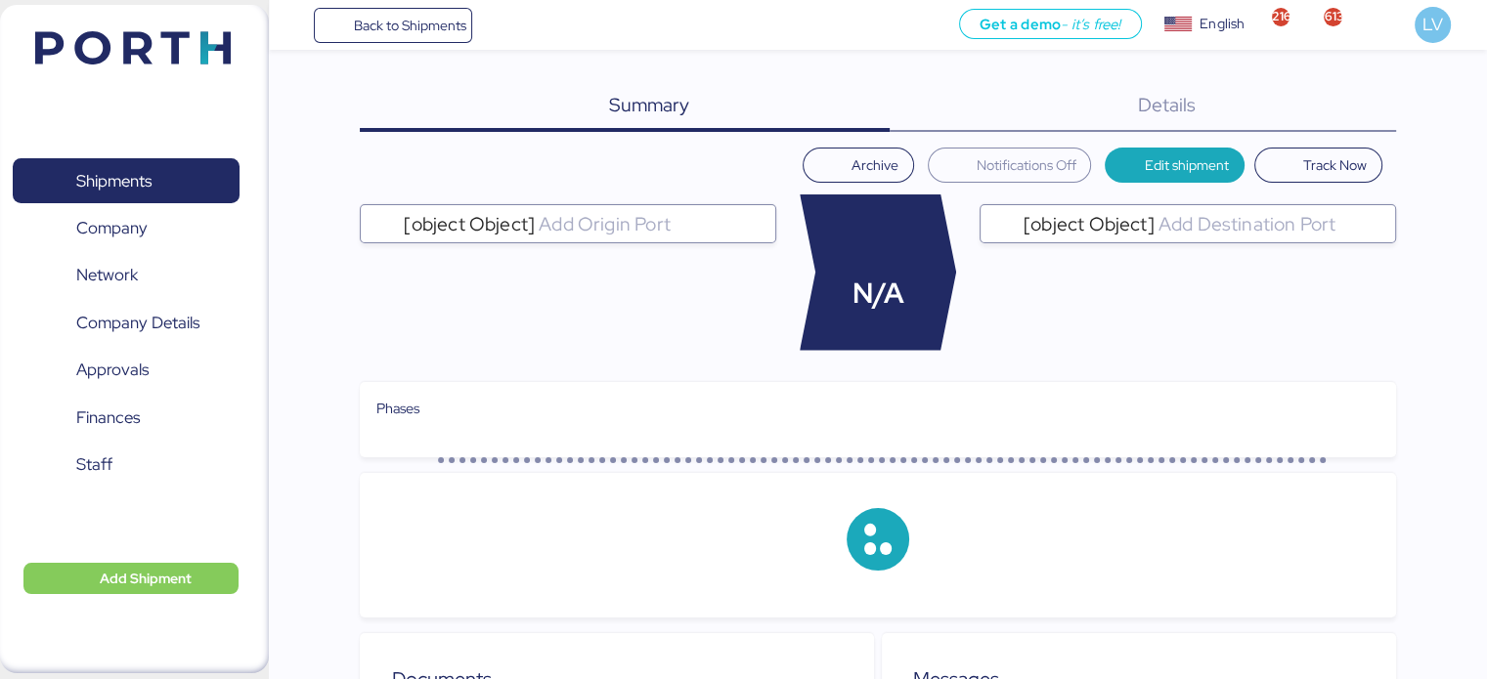
click at [1273, 76] on div "Summary 0 Details 0 Archive Notifications Off Edit shipment Track Now [object O…" at bounding box center [743, 570] width 1487 height 1141
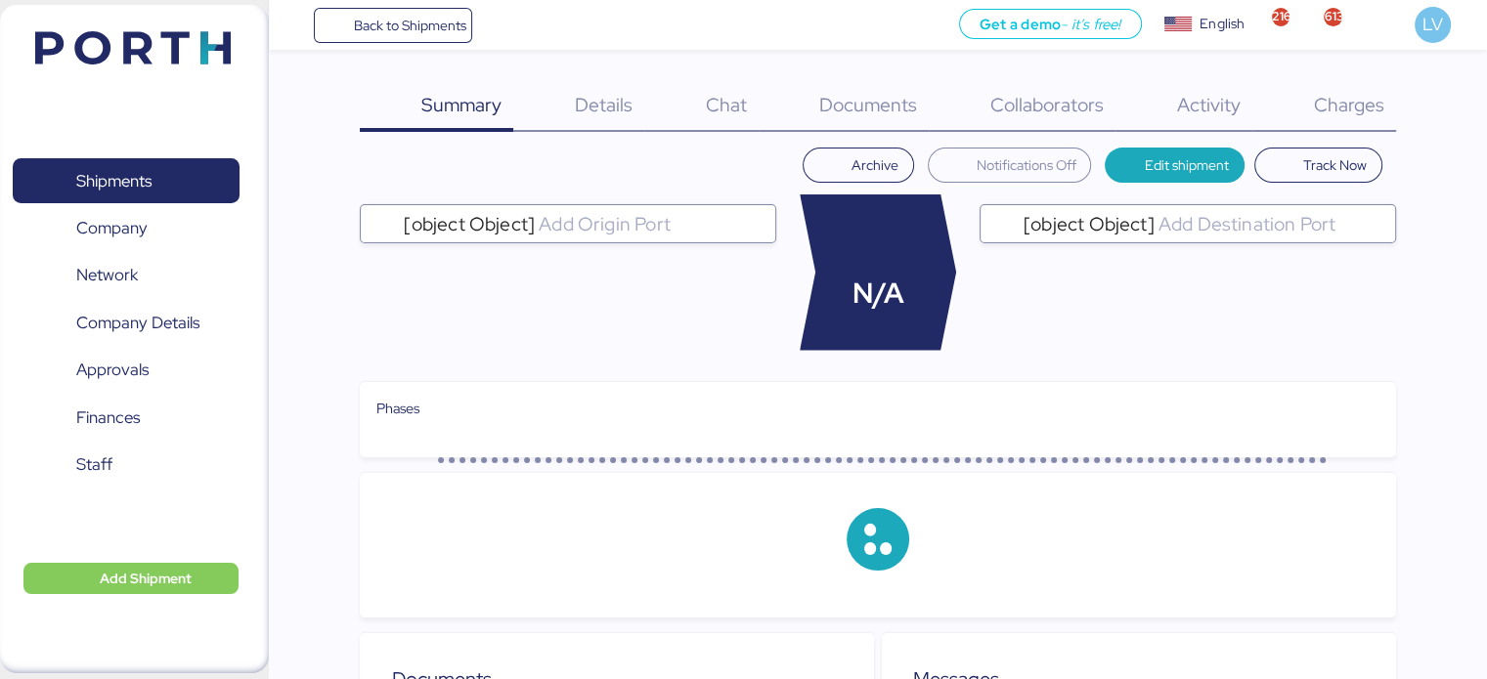
click at [1335, 117] on div "Charges 0" at bounding box center [1324, 106] width 144 height 51
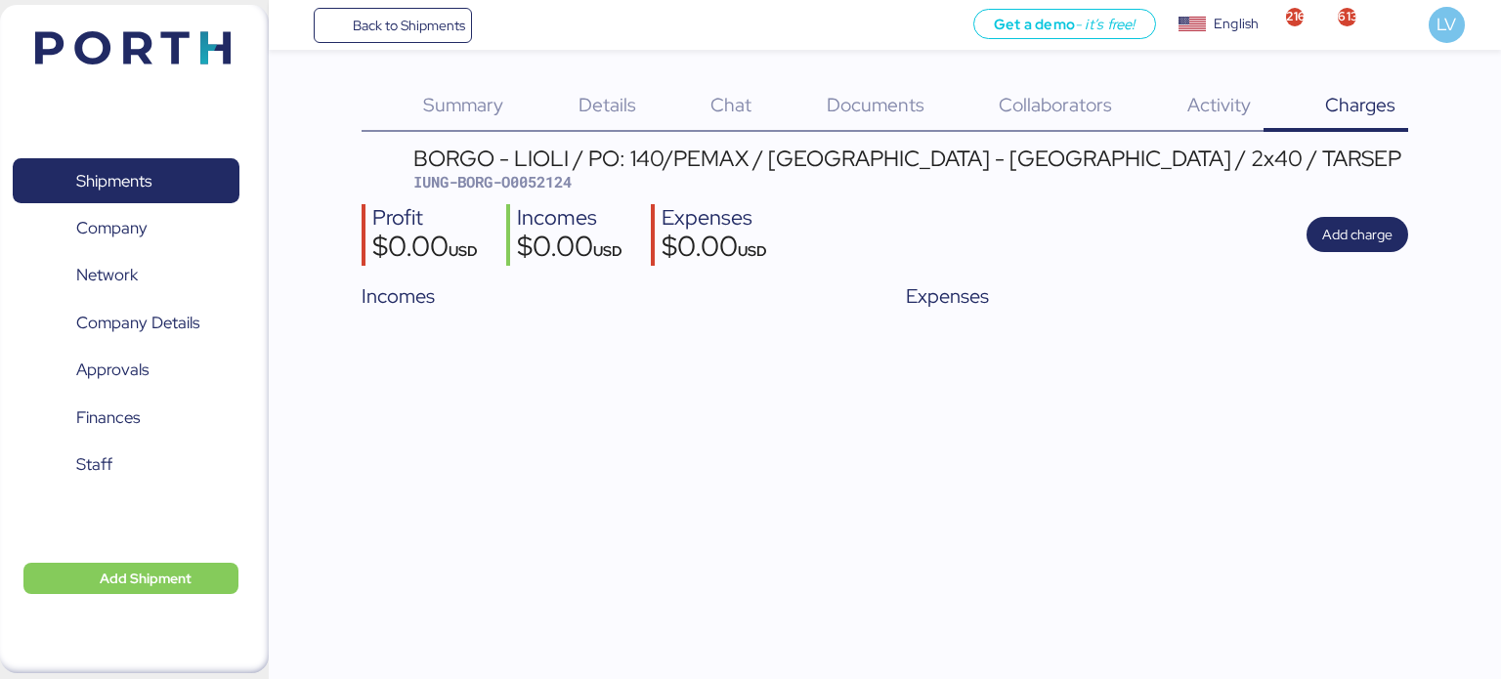
click at [581, 99] on span "Details" at bounding box center [608, 104] width 58 height 25
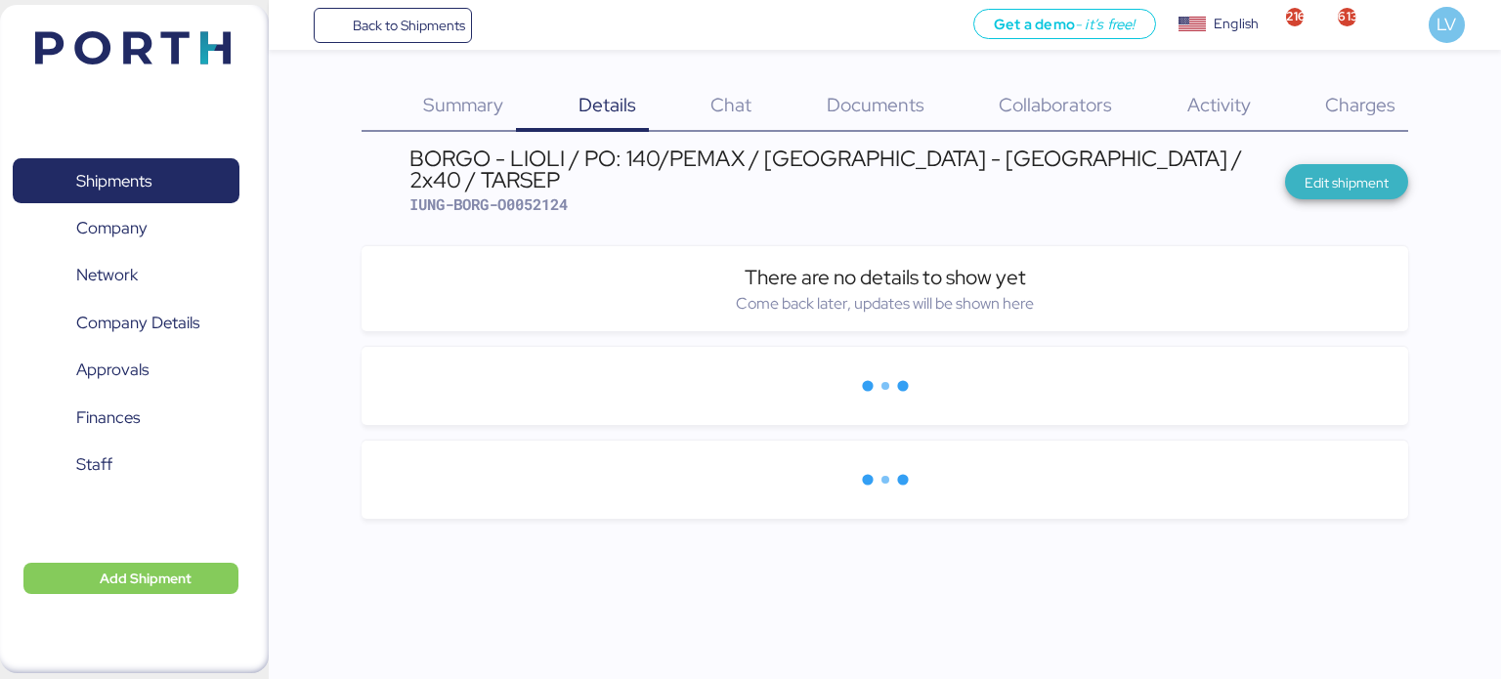
click at [1369, 184] on span "Edit shipment" at bounding box center [1347, 181] width 92 height 27
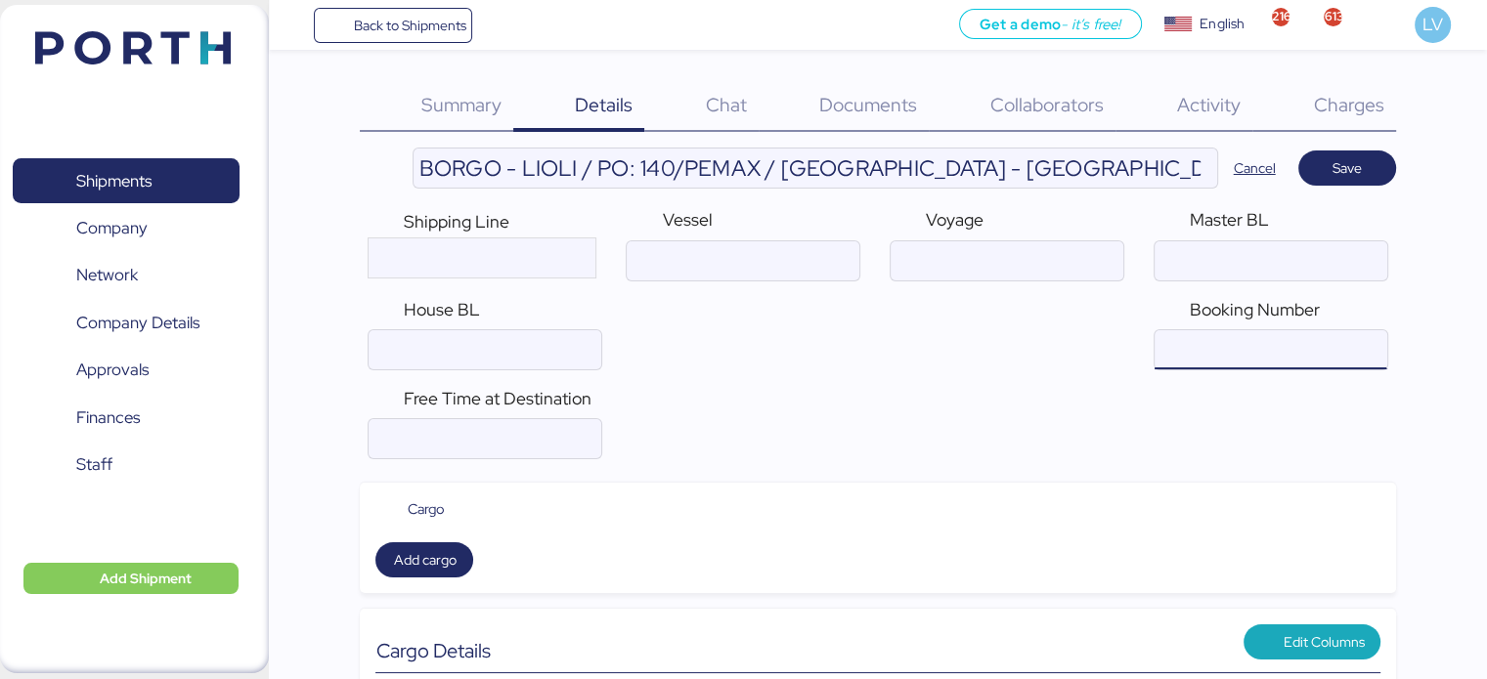
click at [1281, 364] on input "ocean" at bounding box center [1270, 349] width 232 height 39
paste input "BMDAC25005741"
type input "BMDAC25005741"
click at [751, 265] on input "ocean" at bounding box center [743, 260] width 232 height 39
paste input "JIRA BHUM 006E"
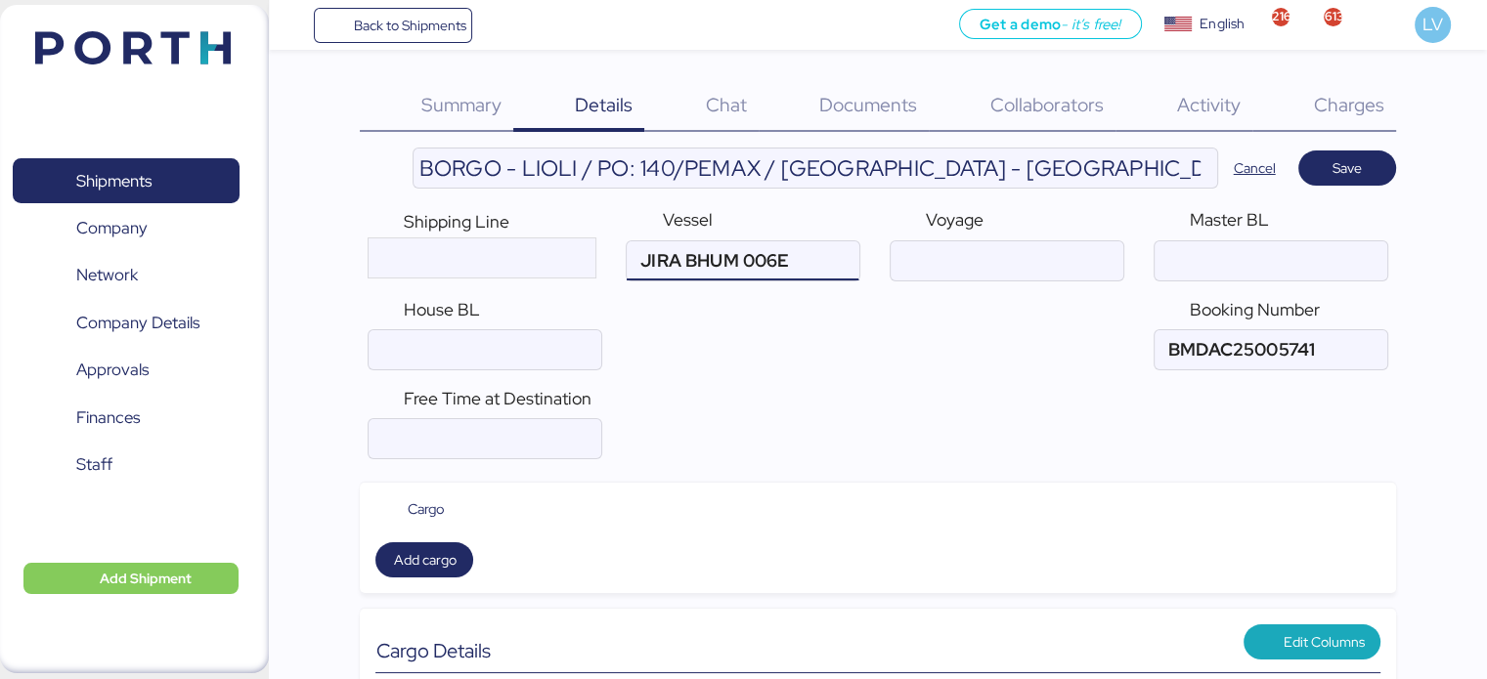
click at [750, 265] on input "ocean" at bounding box center [743, 260] width 232 height 39
drag, startPoint x: 750, startPoint y: 265, endPoint x: 930, endPoint y: 270, distance: 180.9
click at [930, 270] on div "Shipping Line Vessel Voyage Master BL House BL Booking Number" at bounding box center [877, 288] width 1035 height 179
paste input "006E"
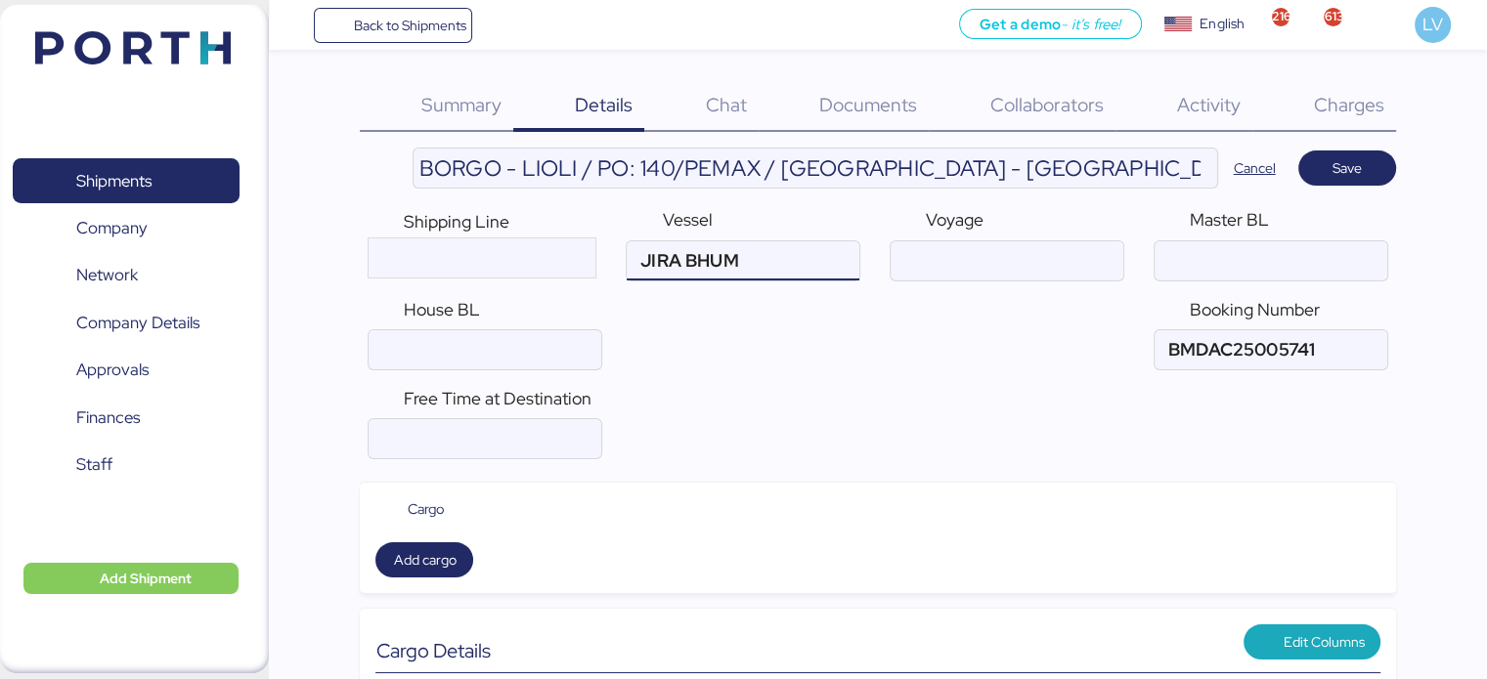
type input "JIRA BHUM"
click at [977, 231] on span "Voyage" at bounding box center [955, 219] width 58 height 22
click at [970, 256] on input "ocean" at bounding box center [1006, 260] width 232 height 39
paste input "006E"
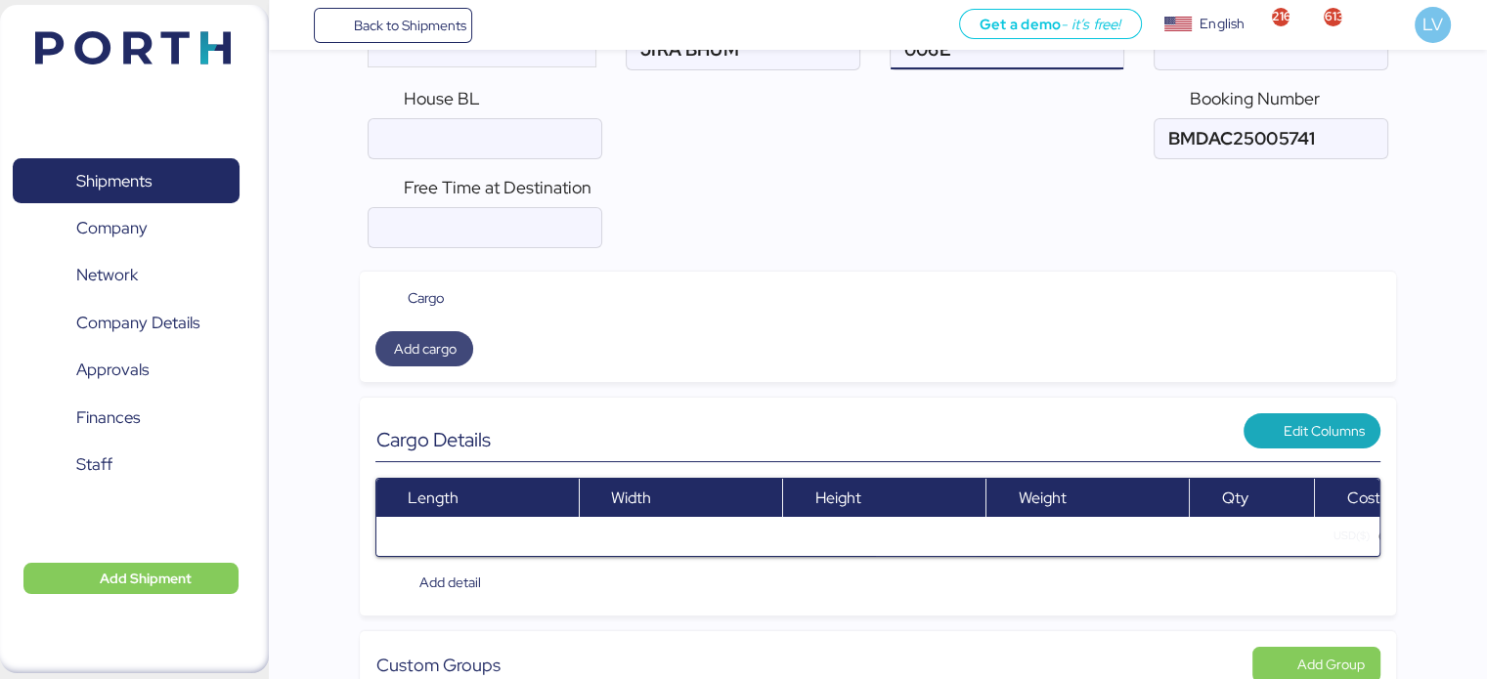
scroll to position [215, 0]
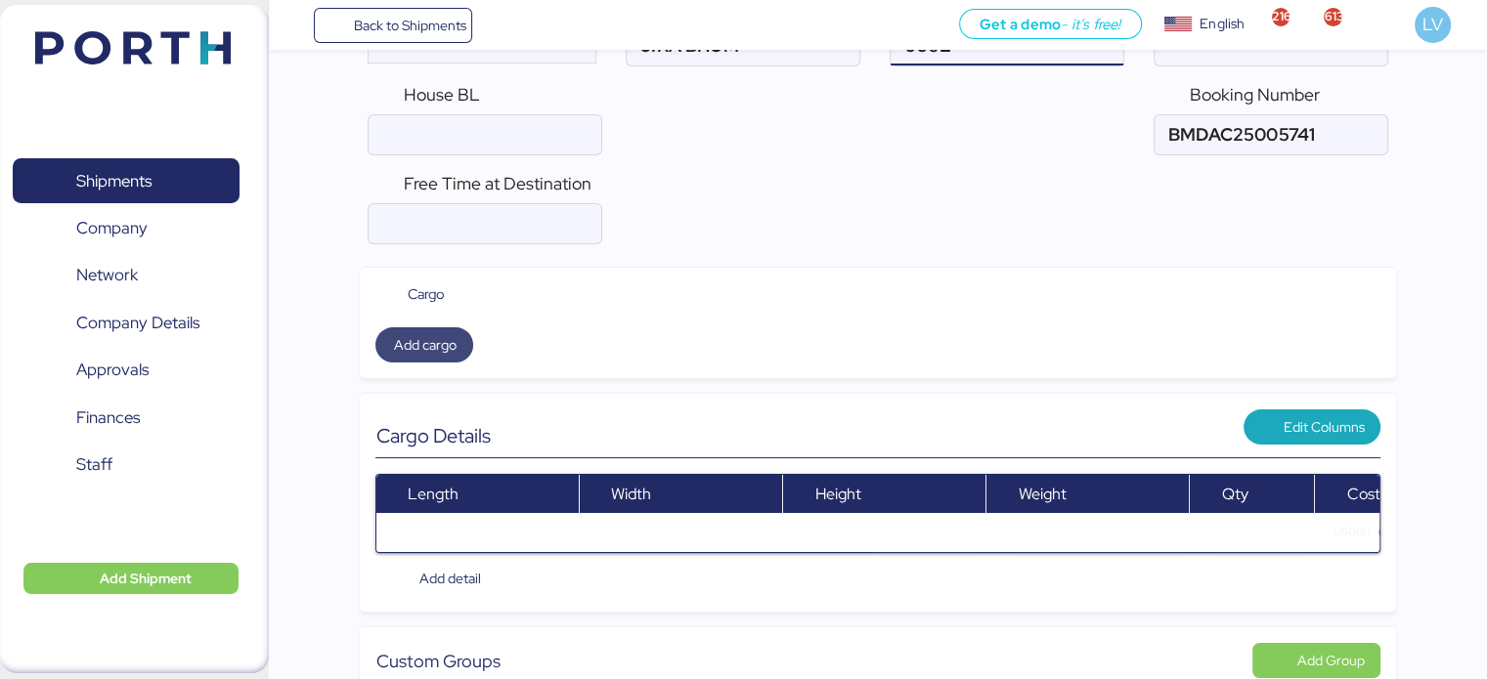
type input "006E"
click at [434, 333] on span "Add cargo" at bounding box center [424, 344] width 63 height 23
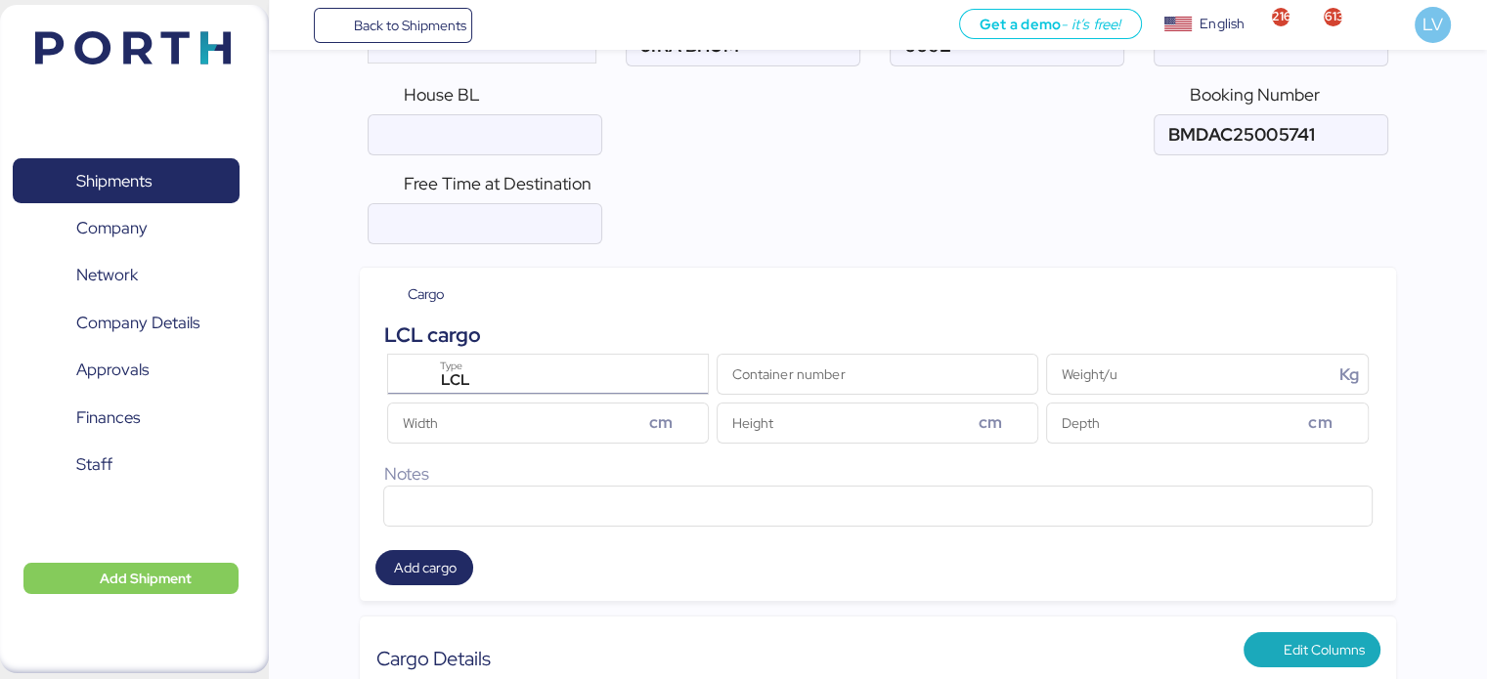
click at [512, 370] on div "LCL" at bounding box center [550, 380] width 243 height 25
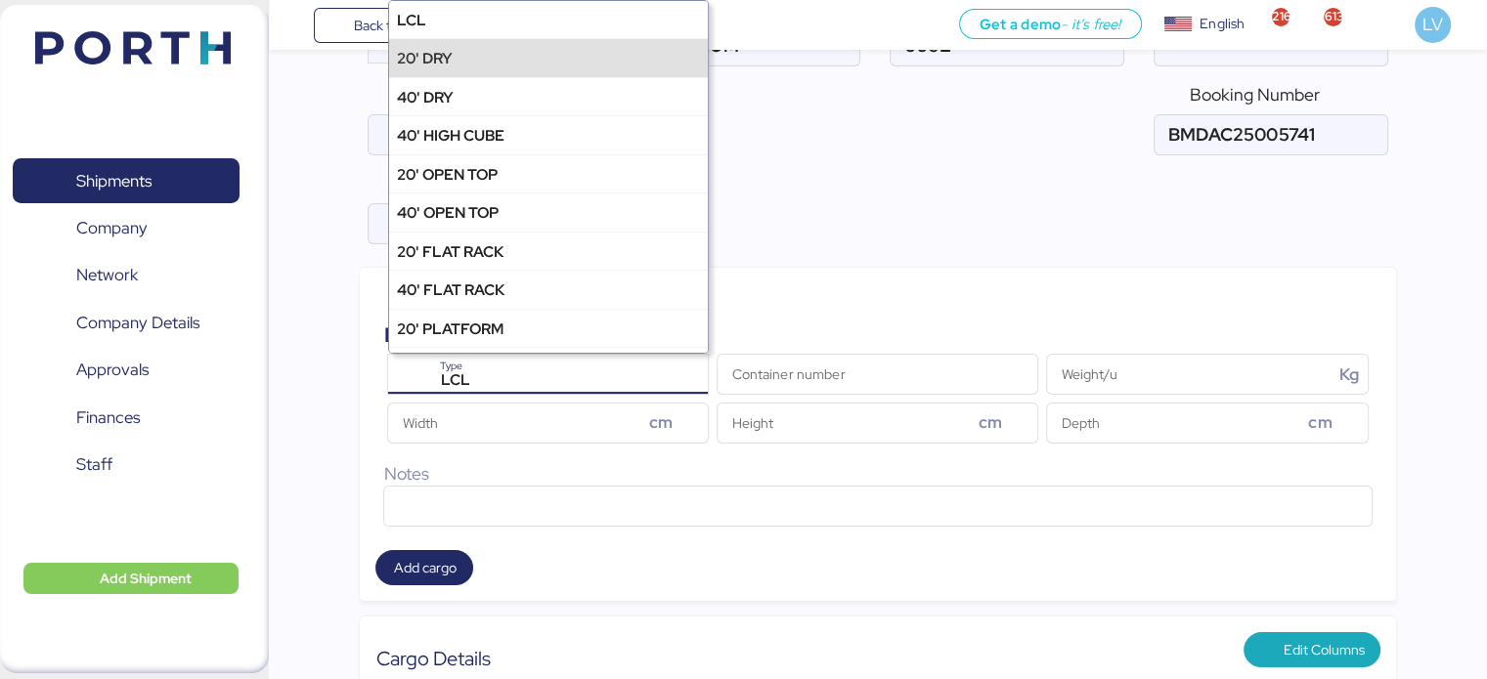
click at [551, 63] on div "20' DRY" at bounding box center [548, 57] width 318 height 38
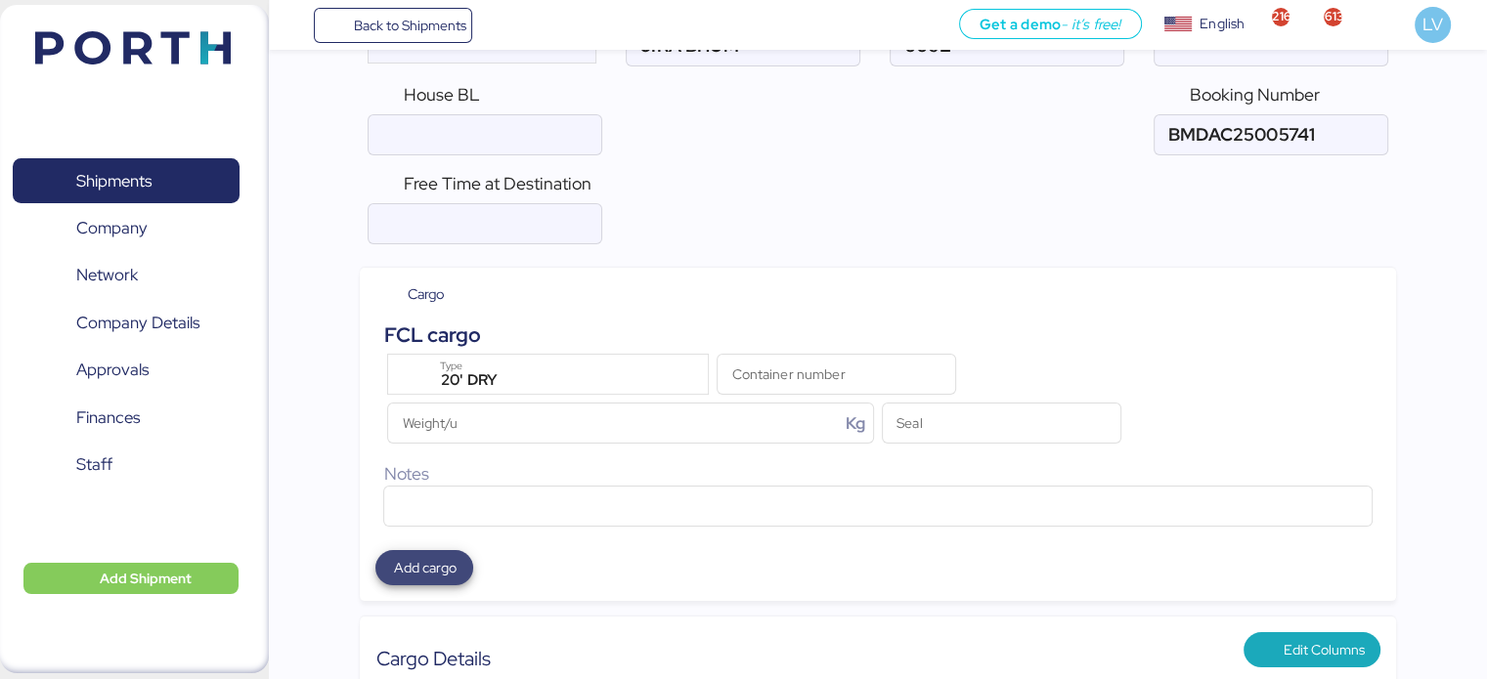
click at [436, 558] on span "Add cargo" at bounding box center [424, 567] width 63 height 23
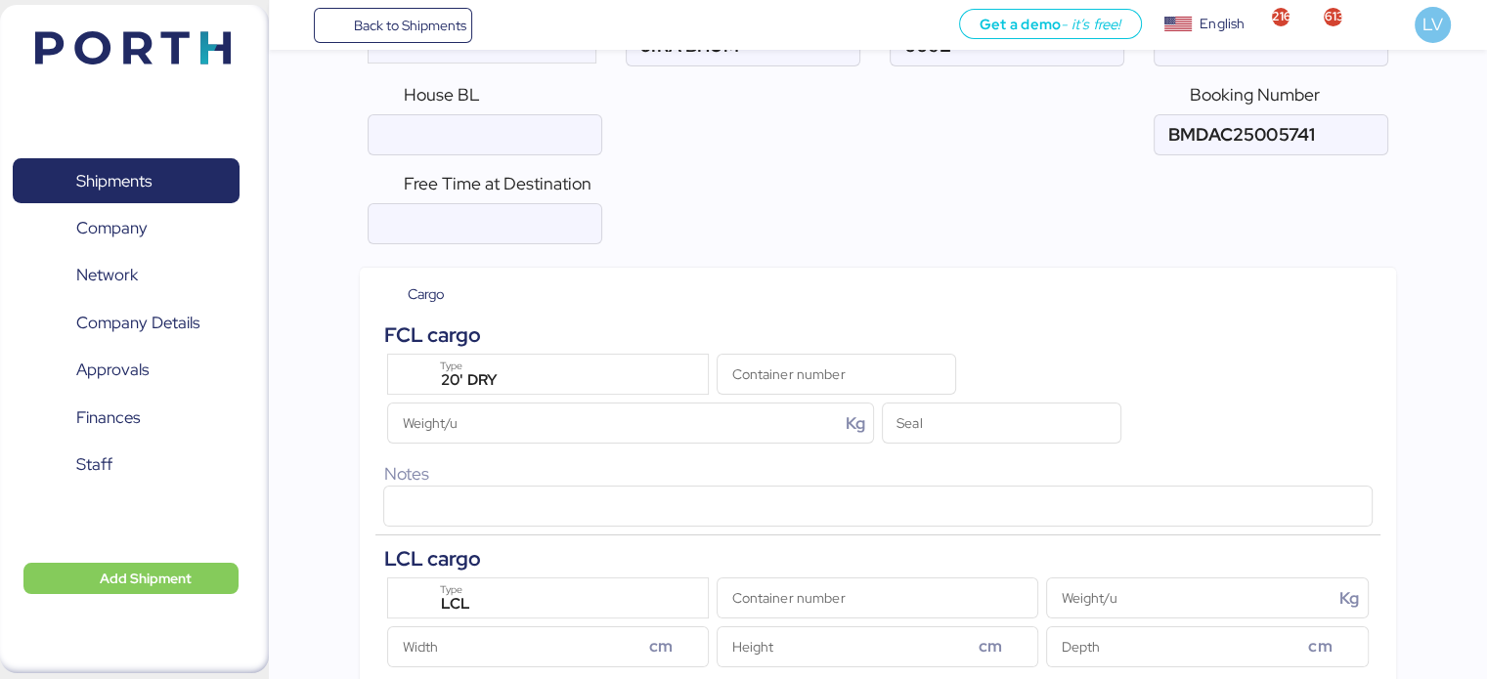
click at [474, 574] on div "LCL Type" at bounding box center [547, 598] width 329 height 49
click at [467, 595] on span "LCL" at bounding box center [455, 604] width 29 height 18
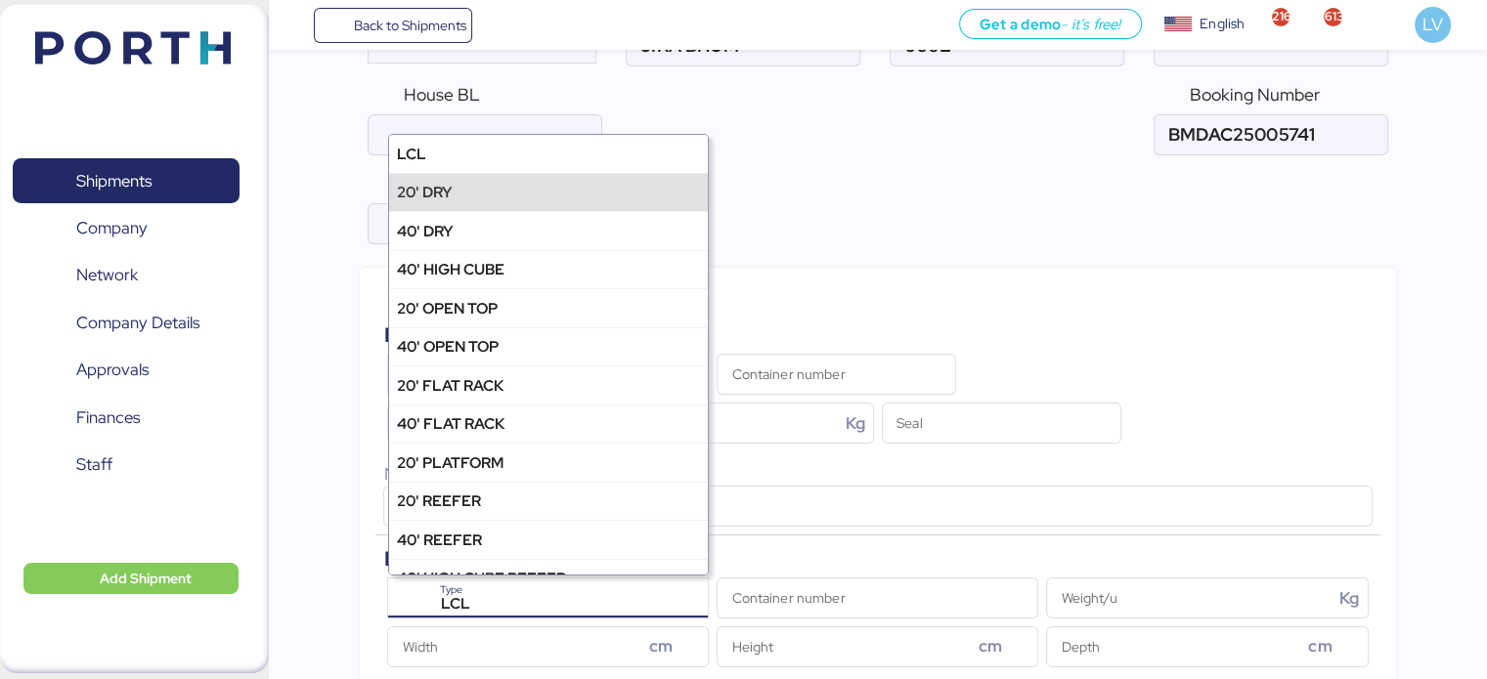
click at [632, 183] on div "20' DRY" at bounding box center [548, 192] width 318 height 38
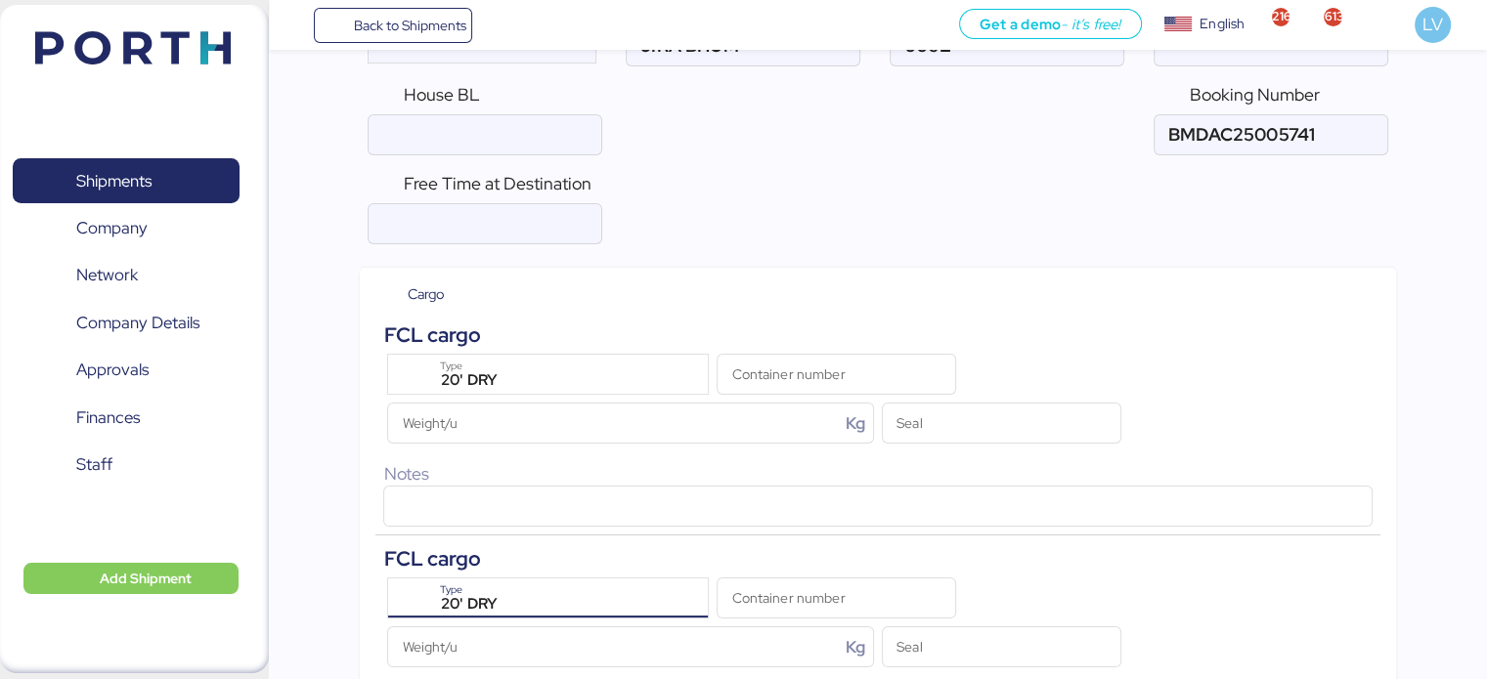
scroll to position [0, 0]
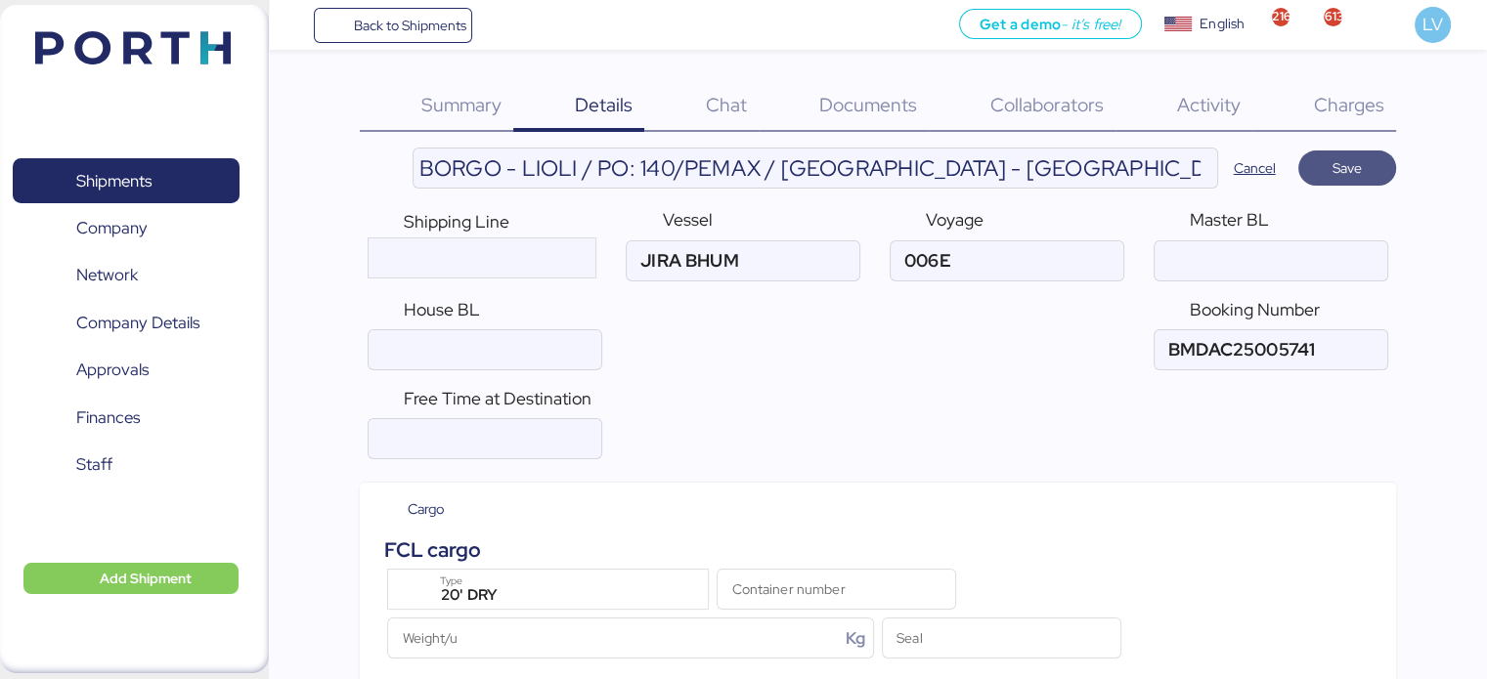
click at [1357, 173] on span "Save" at bounding box center [1346, 167] width 29 height 23
